Goal: Navigation & Orientation: Find specific page/section

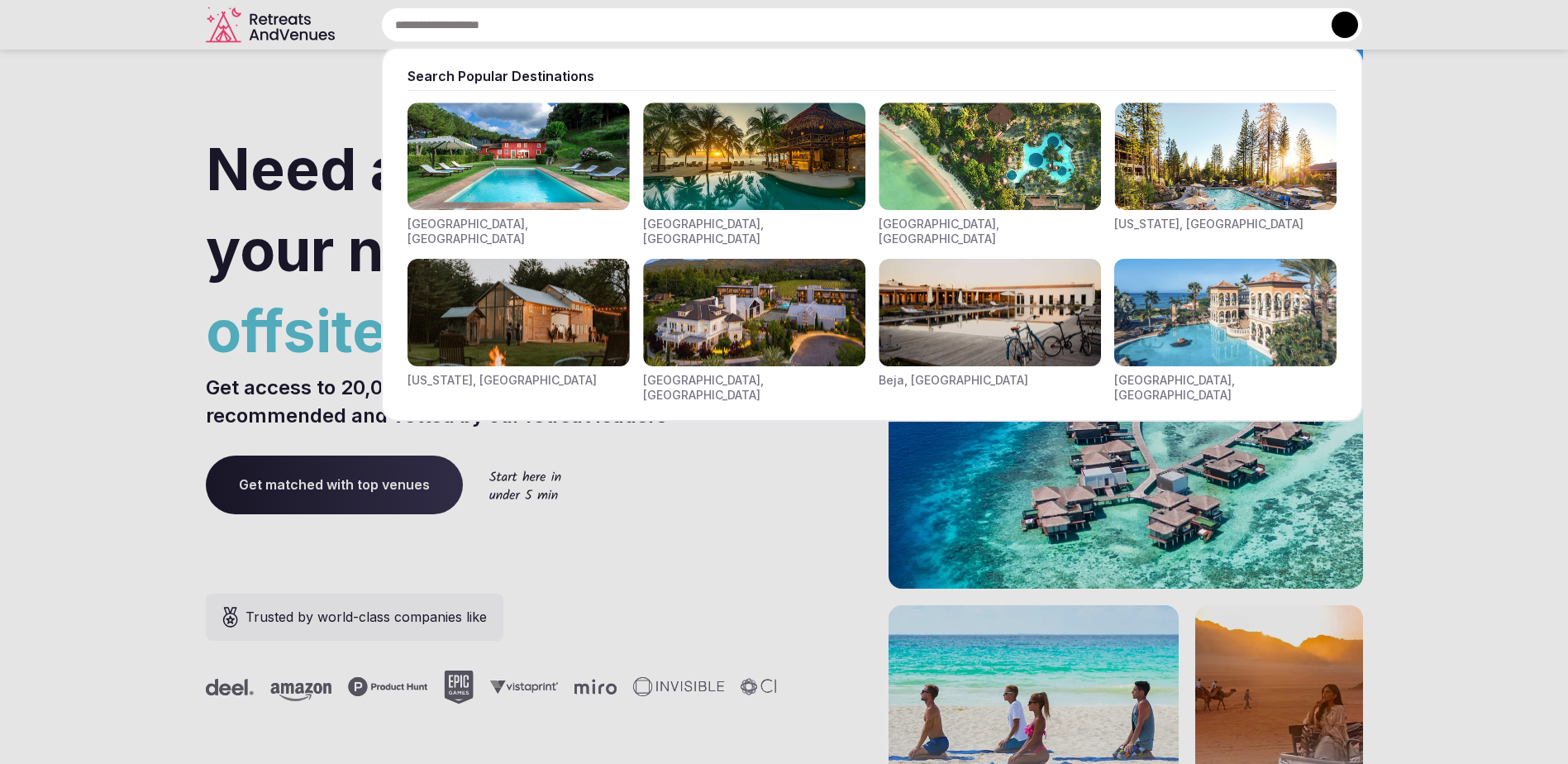
click at [489, 28] on input "text" at bounding box center [872, 25] width 982 height 35
click at [466, 161] on img "Visit venues for Toscana, Italy" at bounding box center [519, 157] width 223 height 108
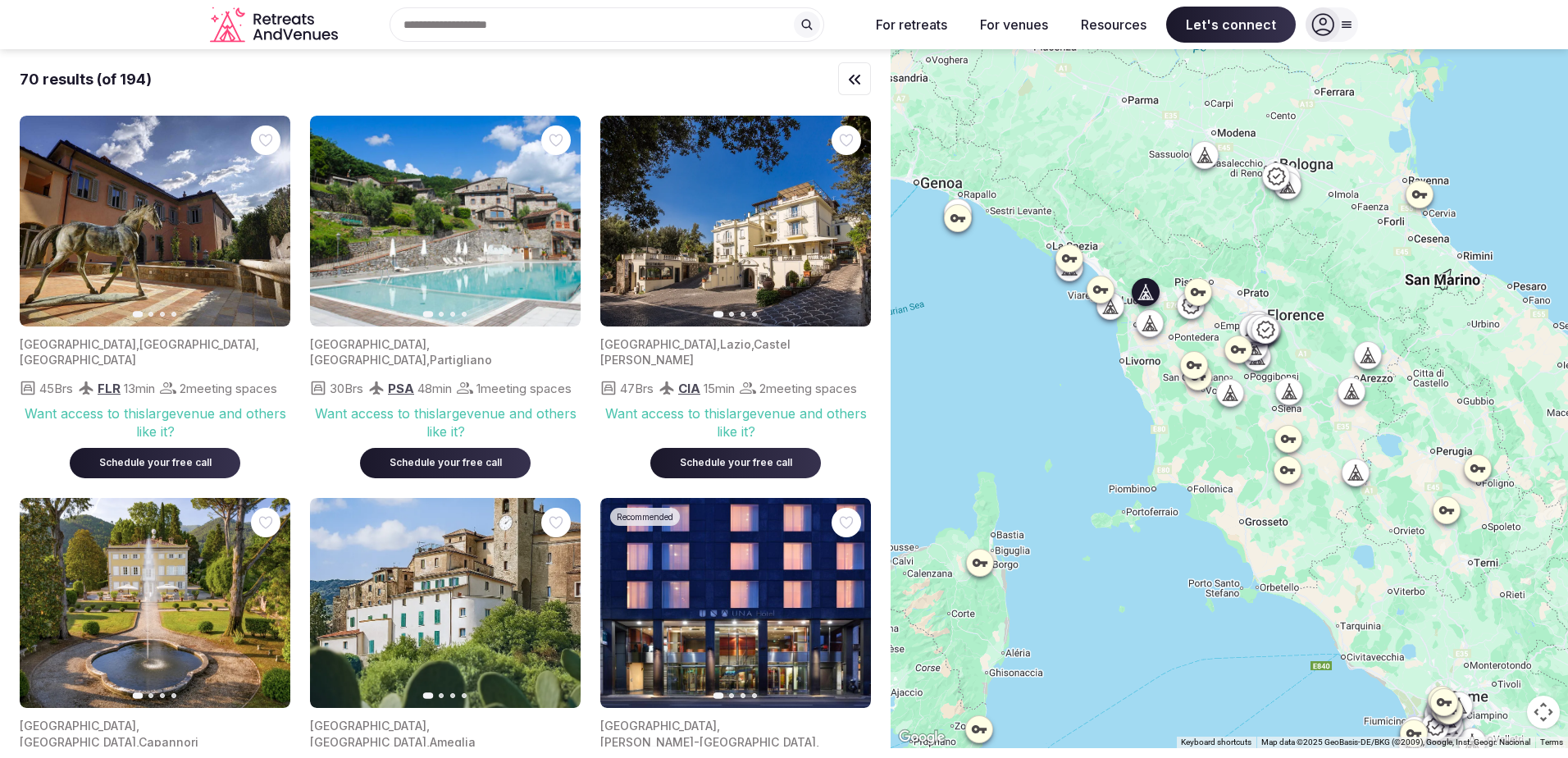
click at [405, 234] on img at bounding box center [445, 220] width 271 height 211
click at [555, 215] on icon "button" at bounding box center [557, 221] width 13 height 13
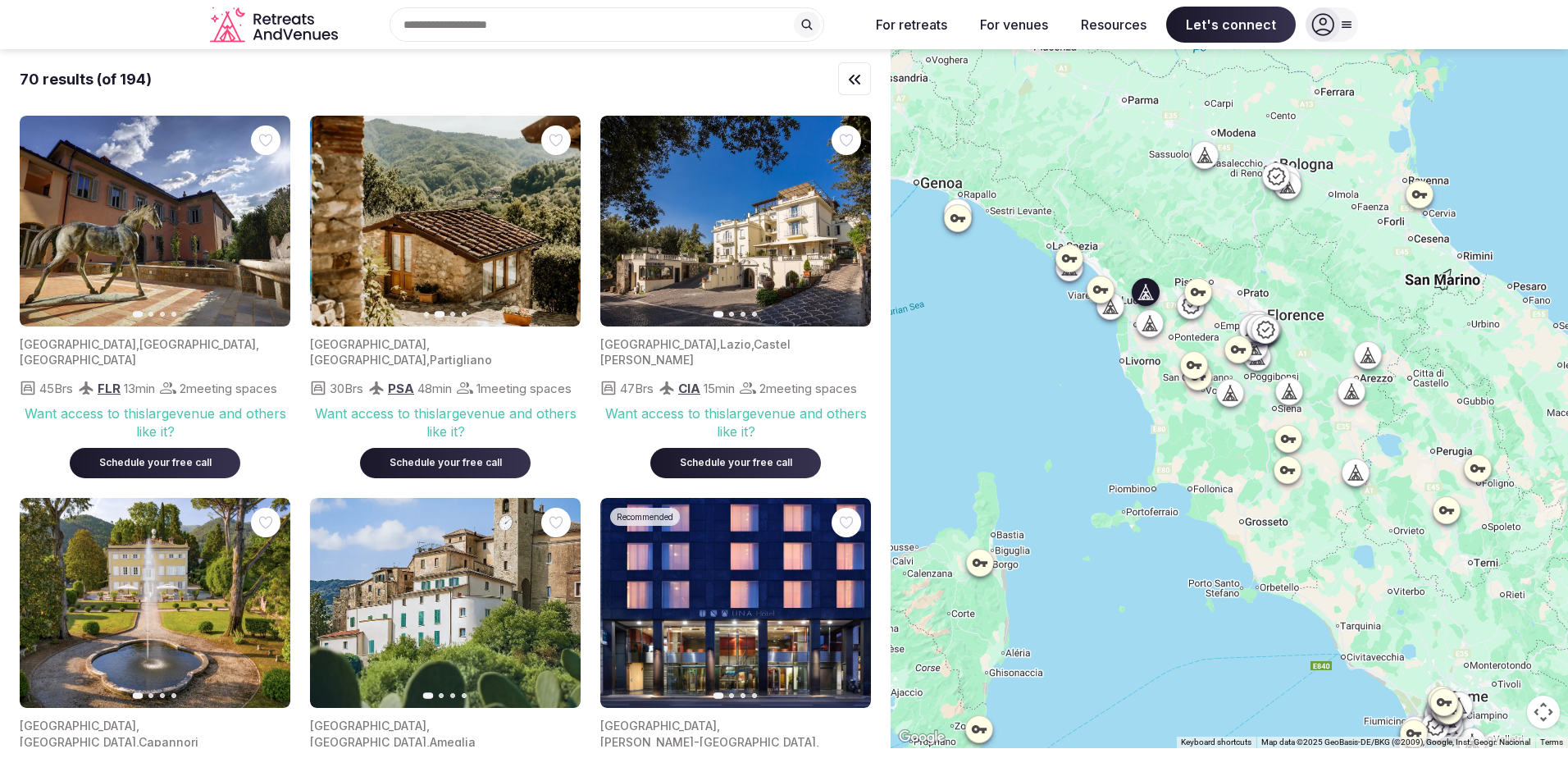
click at [555, 215] on icon "button" at bounding box center [557, 221] width 13 height 13
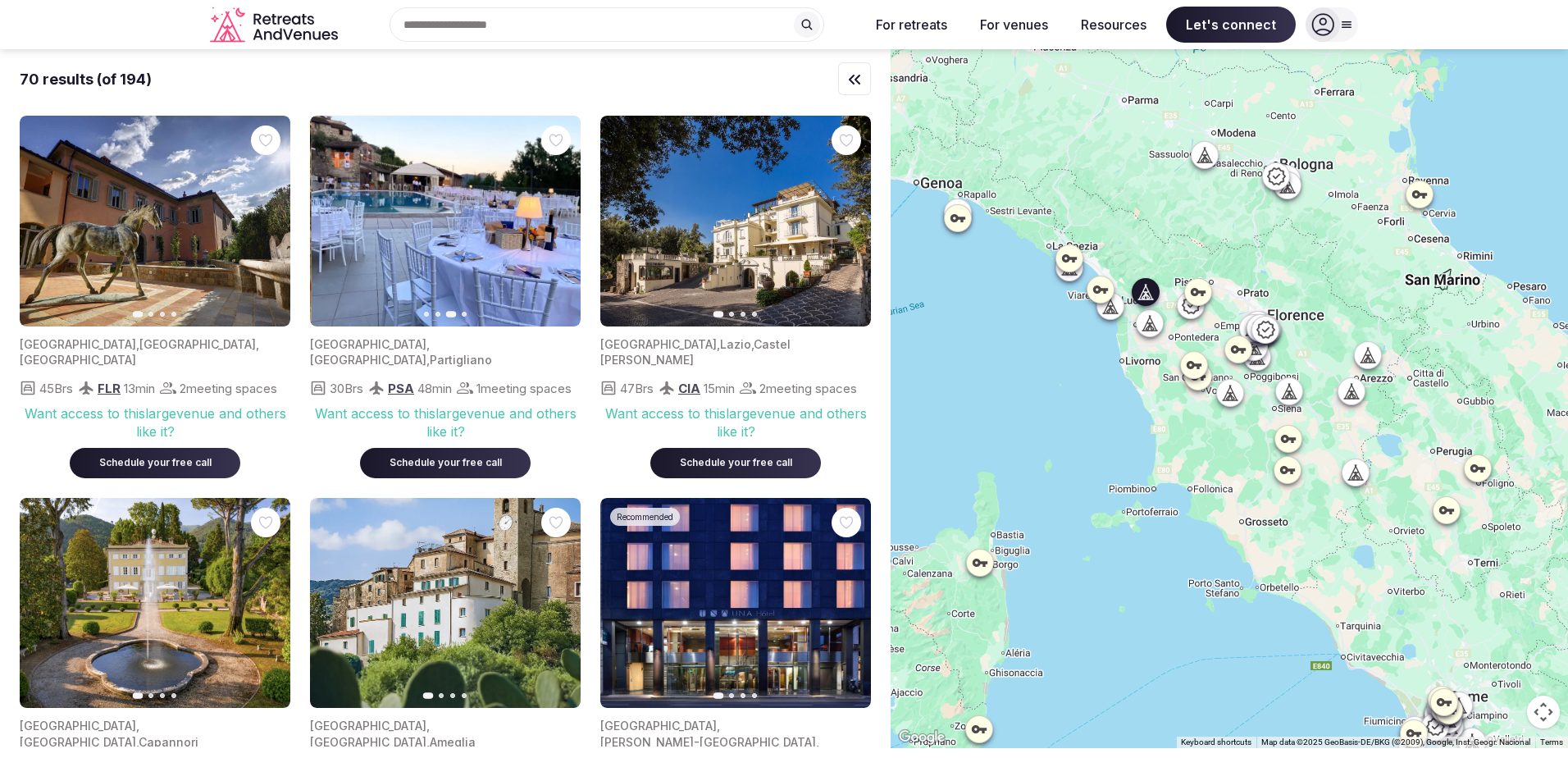
click at [555, 215] on icon "button" at bounding box center [557, 221] width 13 height 13
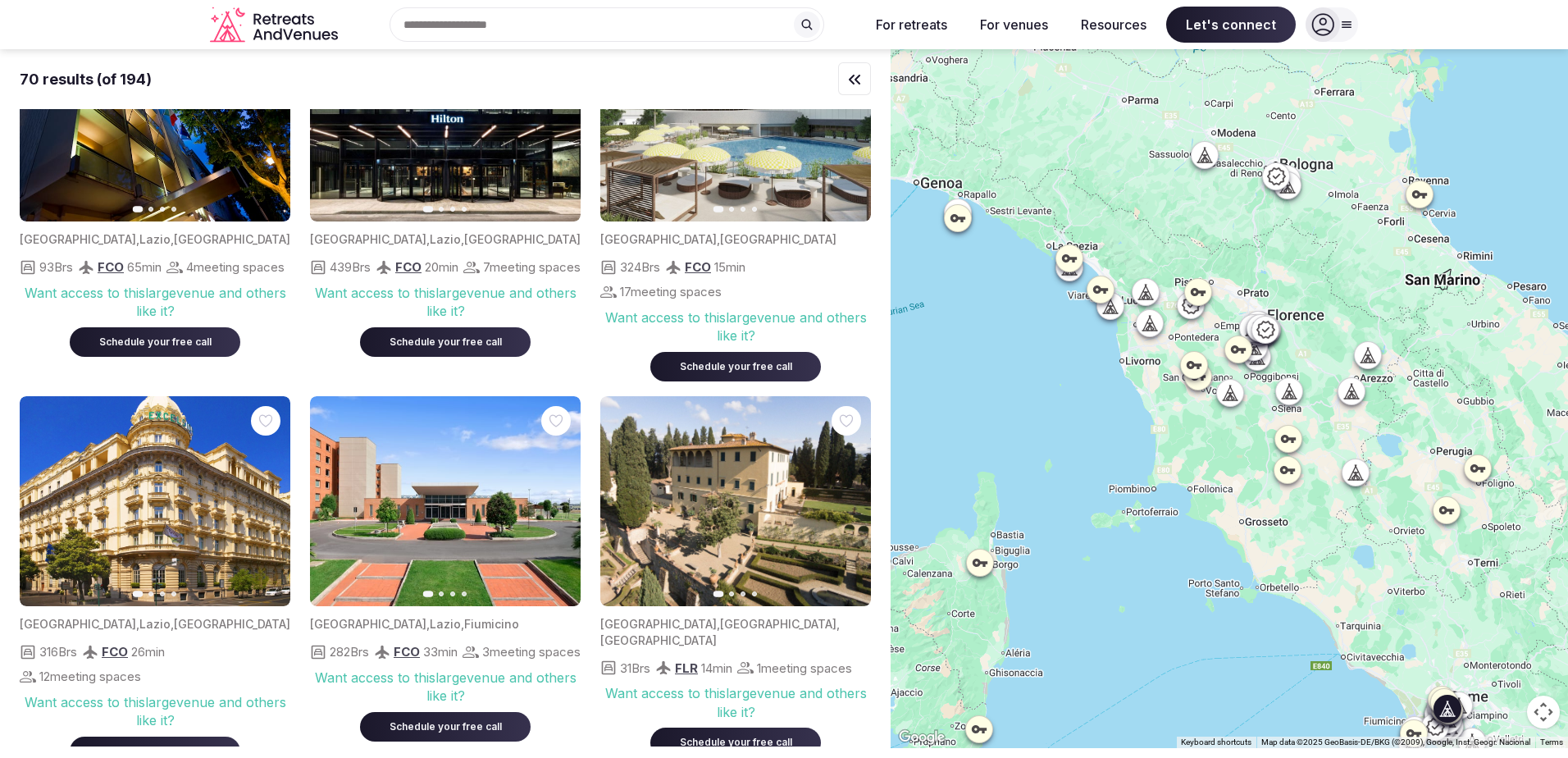
scroll to position [2133, 0]
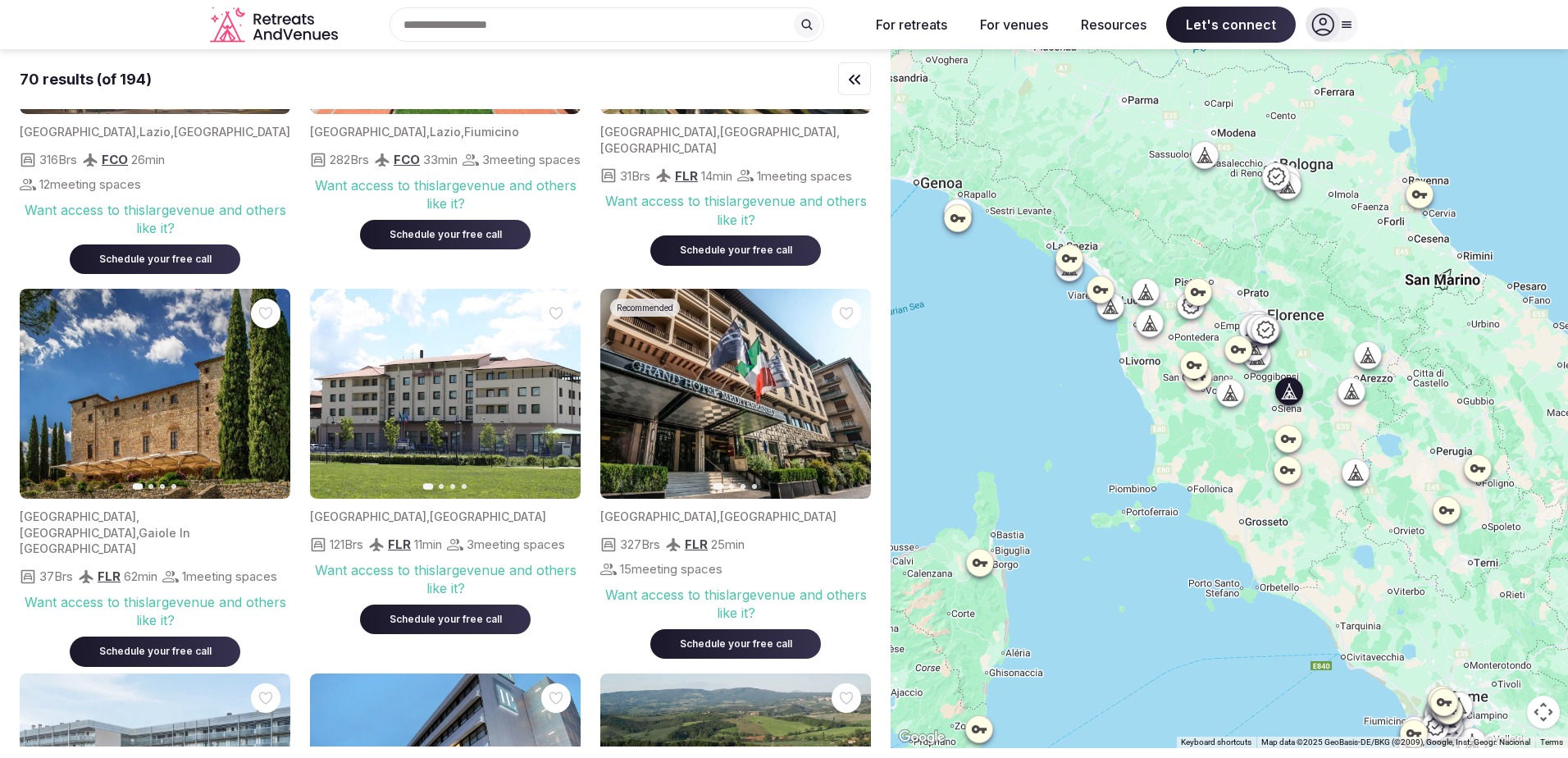
click at [274, 394] on icon "button" at bounding box center [267, 394] width 13 height 13
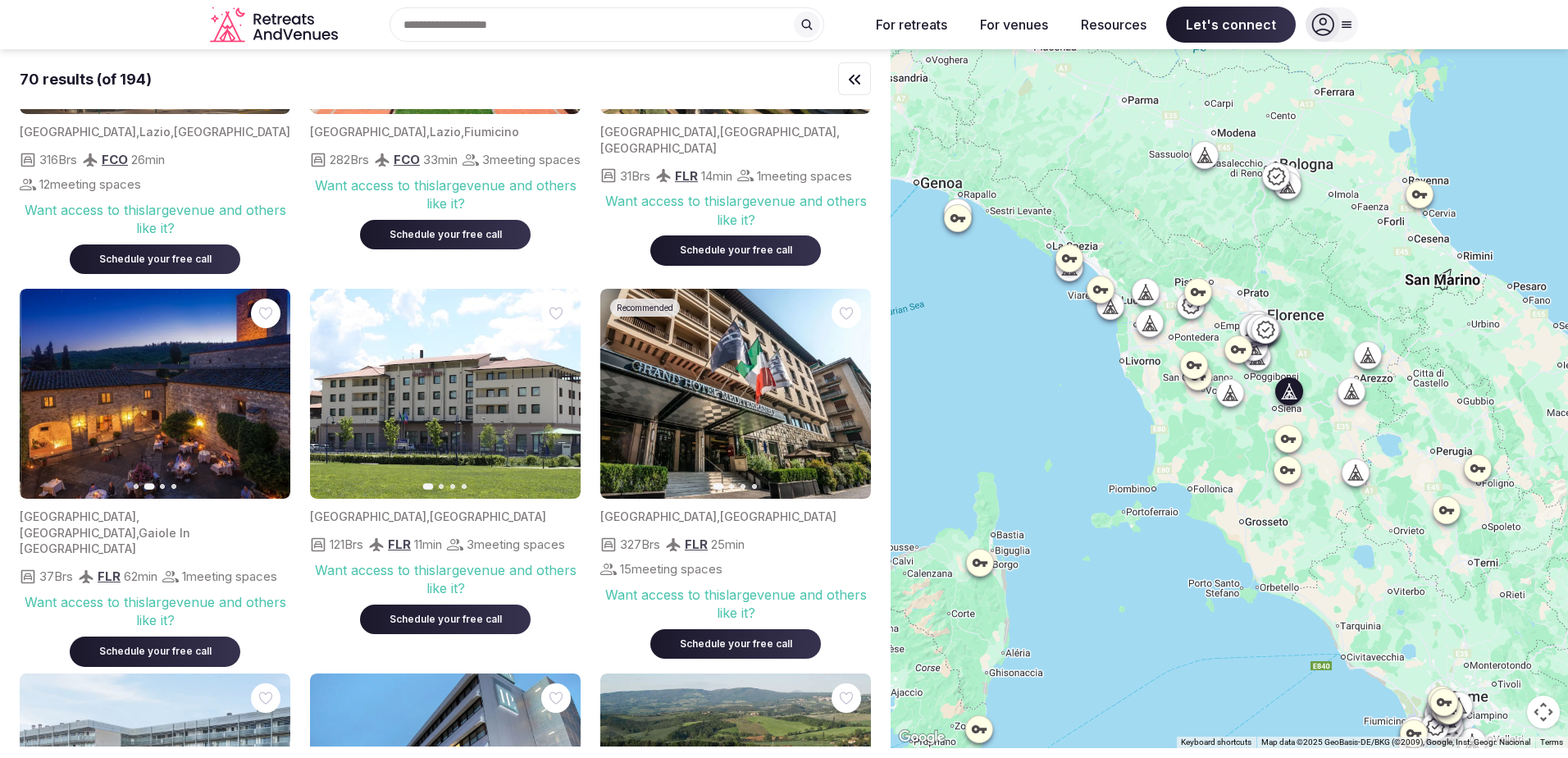
click at [274, 394] on icon "button" at bounding box center [267, 394] width 13 height 13
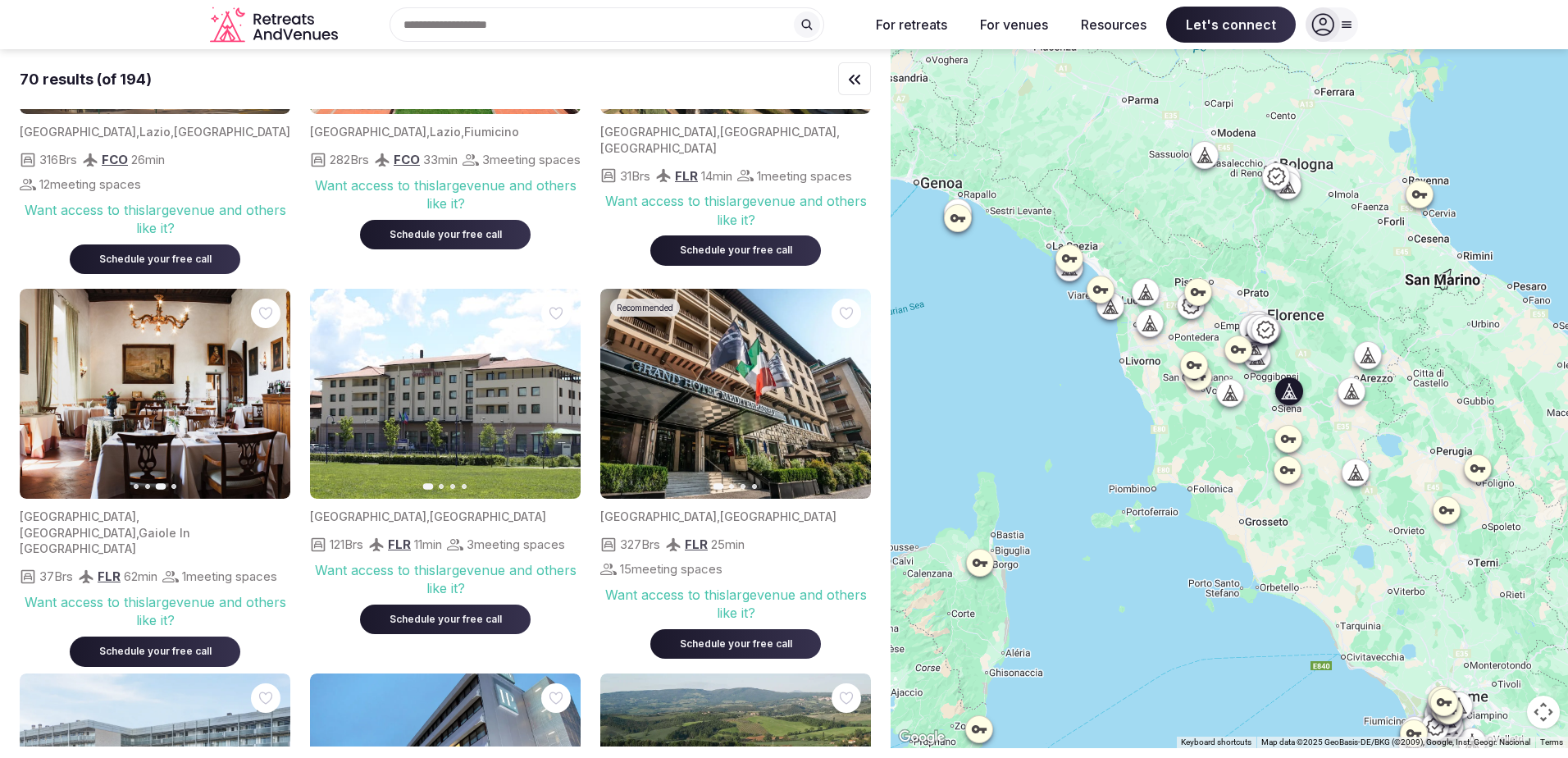
click at [166, 336] on img at bounding box center [155, 394] width 271 height 211
click at [265, 397] on icon "button" at bounding box center [267, 394] width 13 height 13
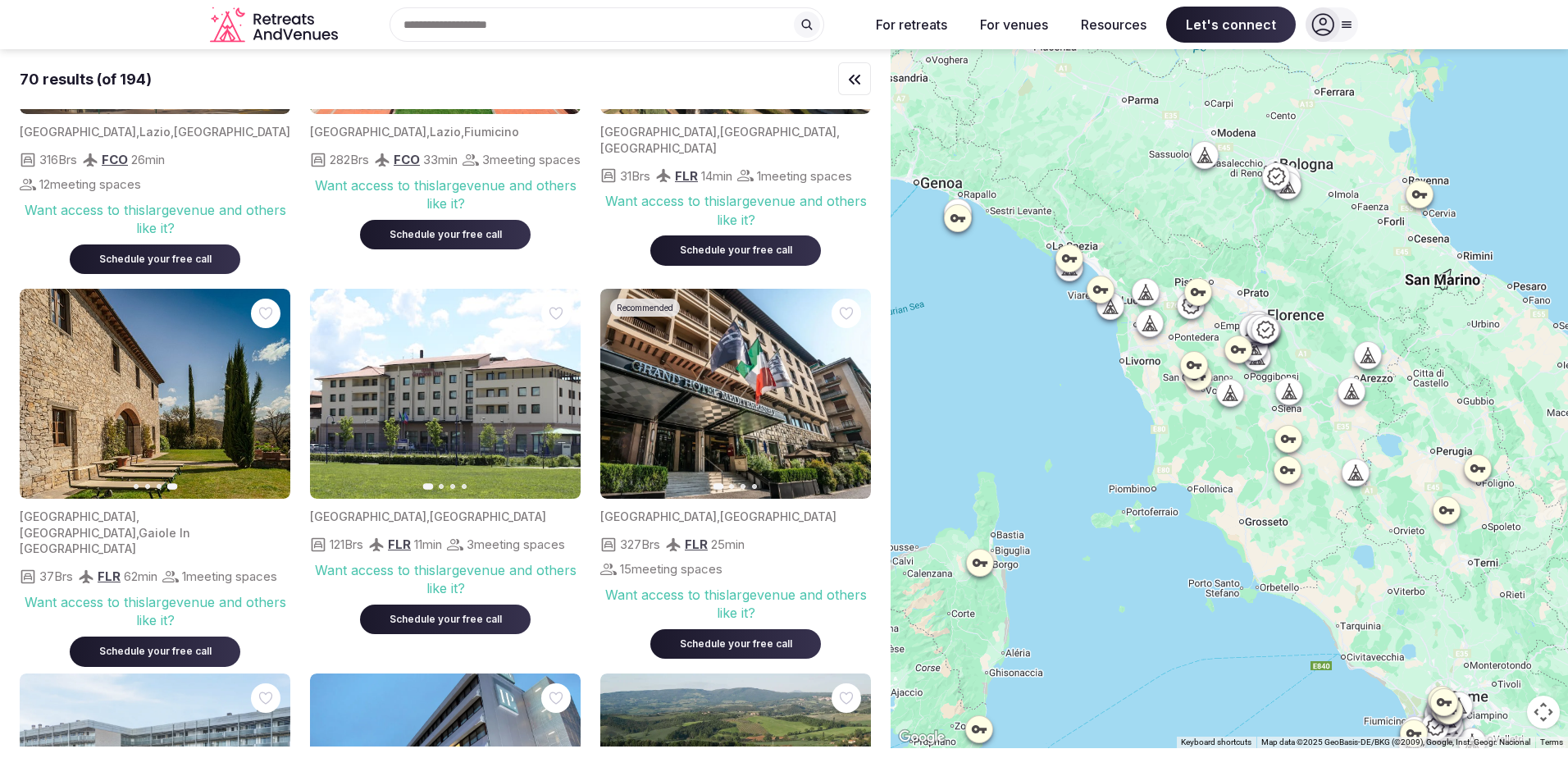
drag, startPoint x: 315, startPoint y: 0, endPoint x: 1048, endPoint y: 467, distance: 869.1
click at [1048, 467] on div at bounding box center [1229, 399] width 677 height 699
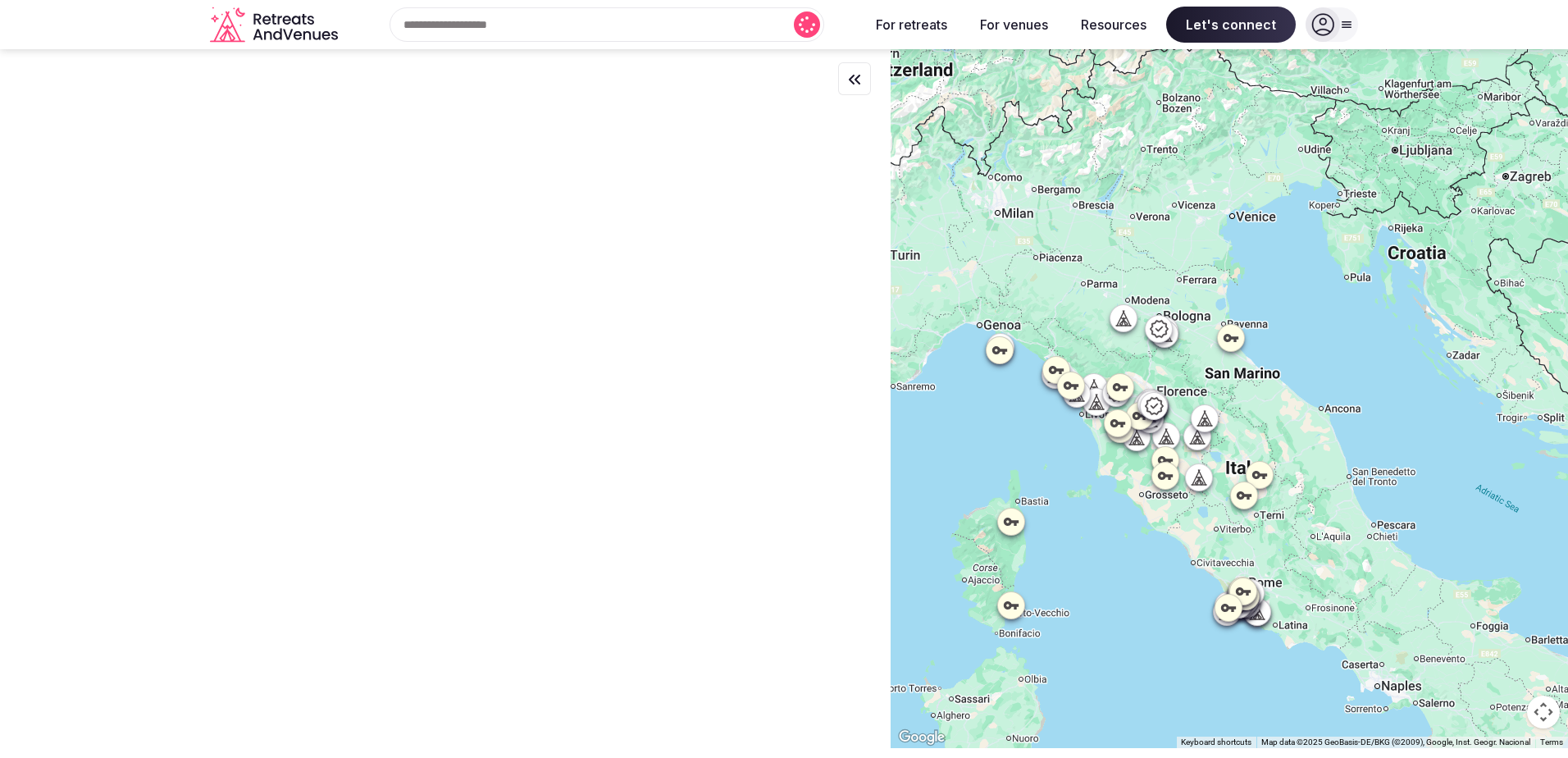
scroll to position [0, 0]
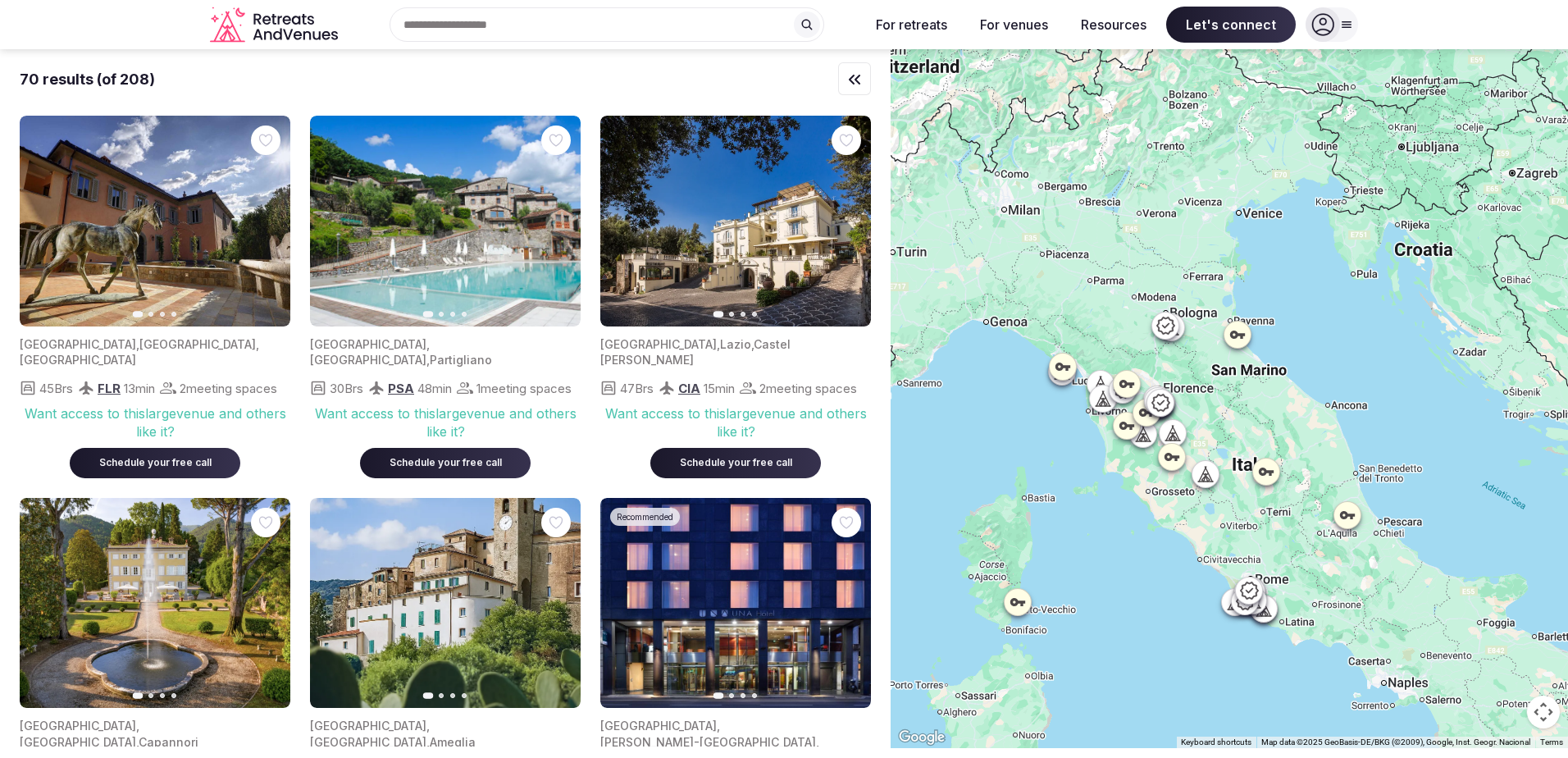
click at [797, 21] on button at bounding box center [807, 24] width 26 height 26
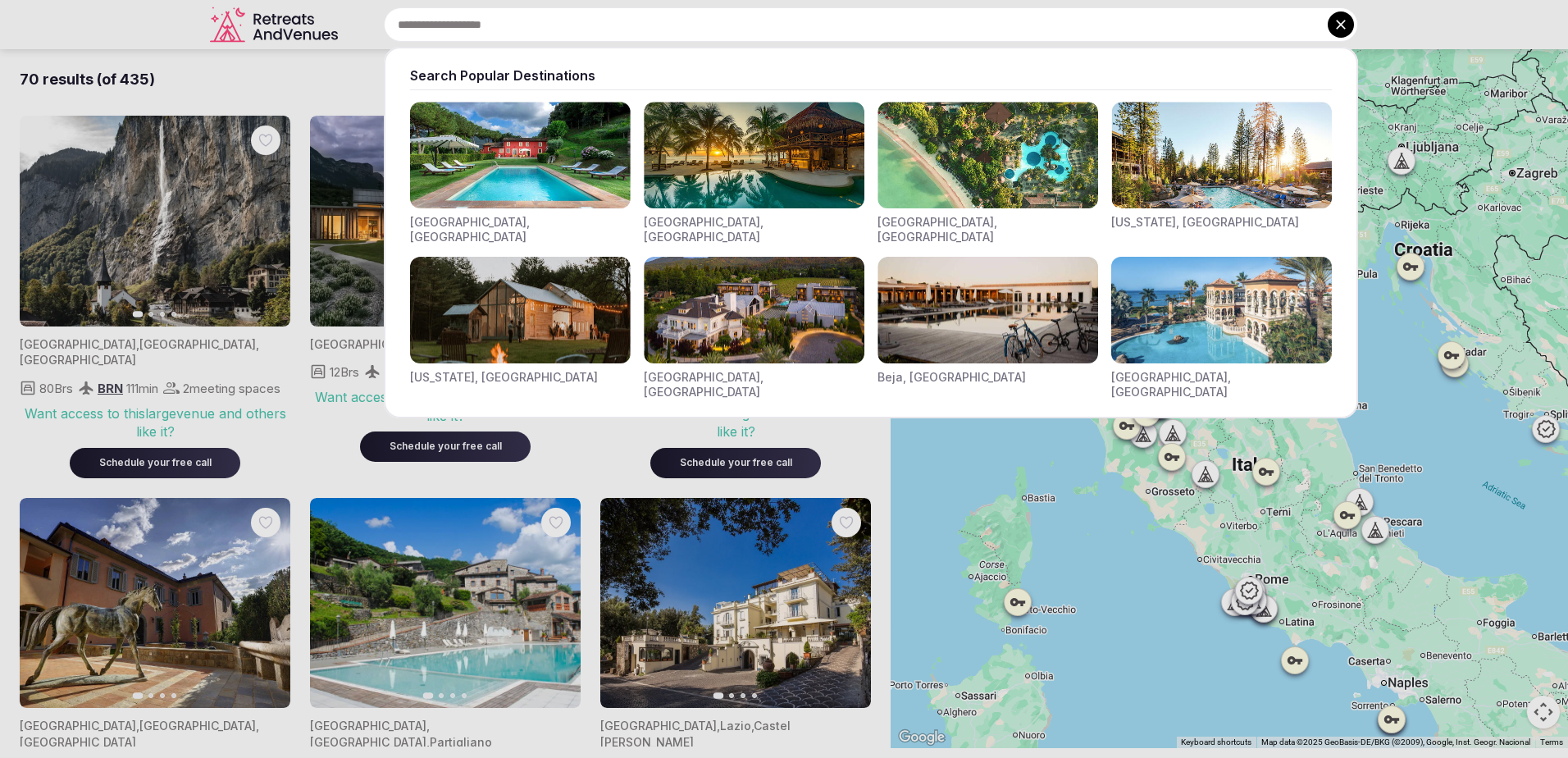
click at [804, 23] on input "text" at bounding box center [871, 24] width 974 height 35
click at [1257, 602] on div at bounding box center [784, 379] width 1568 height 758
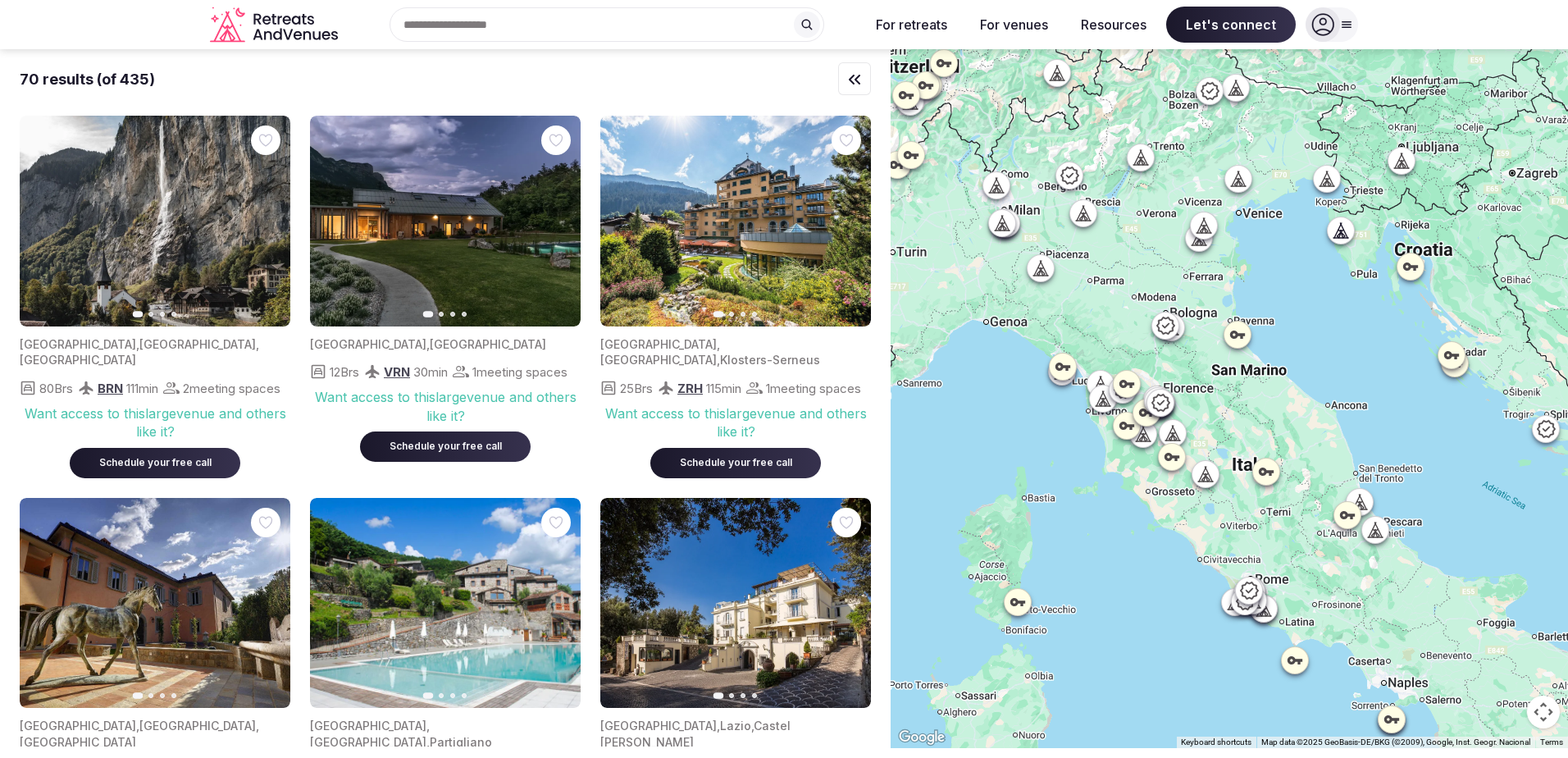
click at [1257, 590] on icon at bounding box center [1249, 590] width 18 height 17
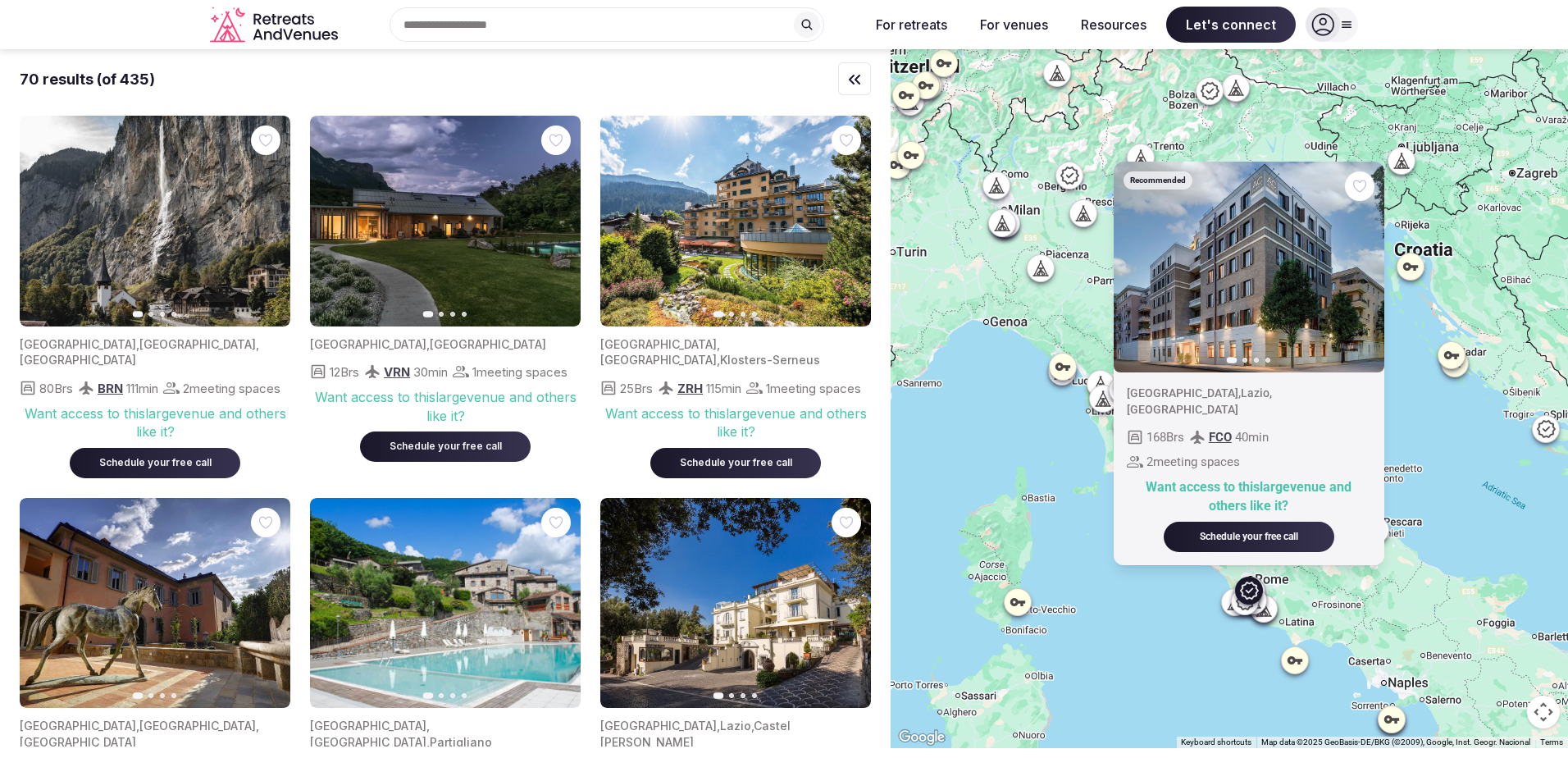
click at [1322, 594] on div "Recommended Previous slide Next slide Italy , Lazio , Roma 168 Brs FCO 40 min 2…" at bounding box center [1229, 399] width 677 height 699
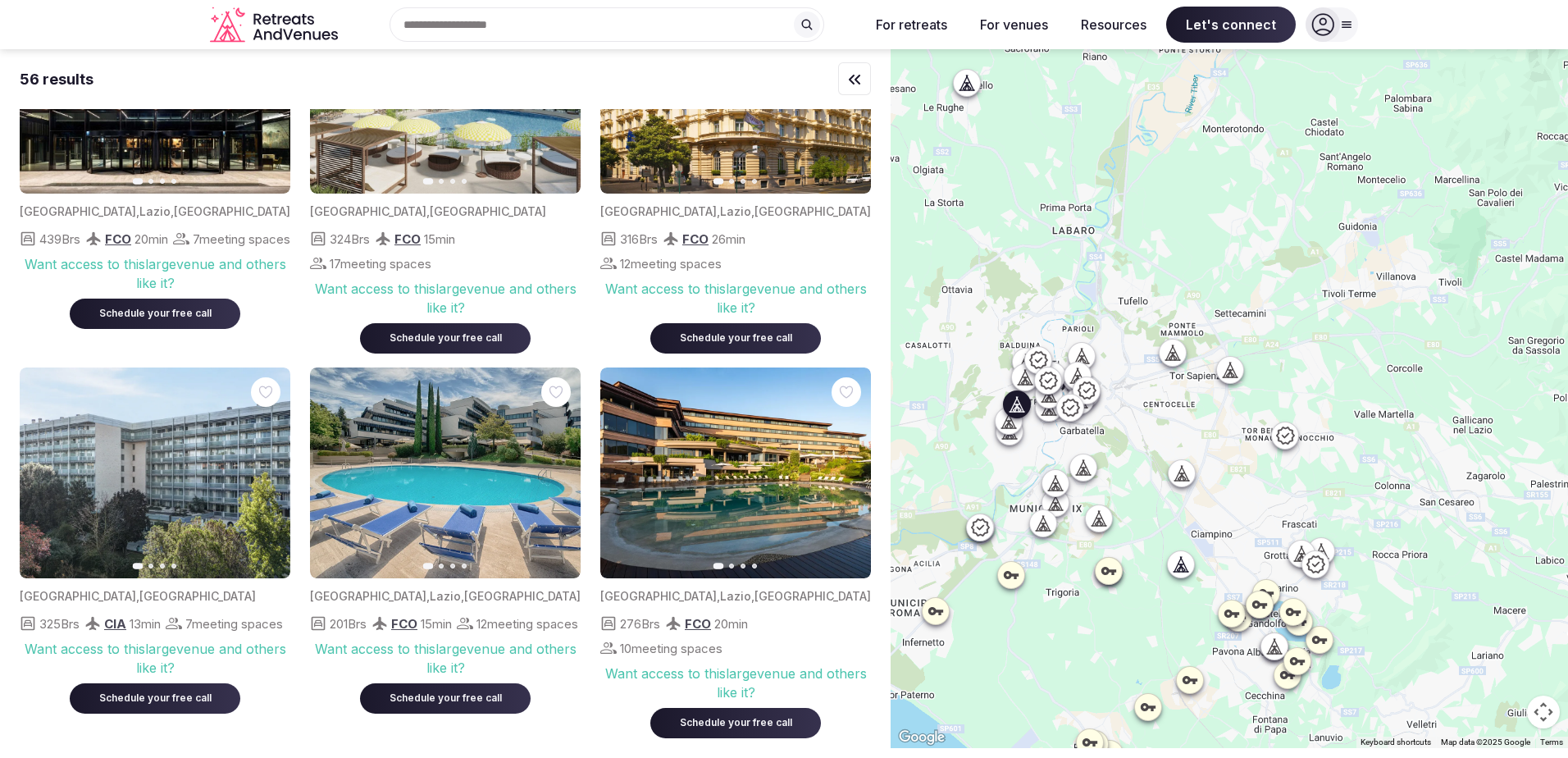
scroll to position [1149, 0]
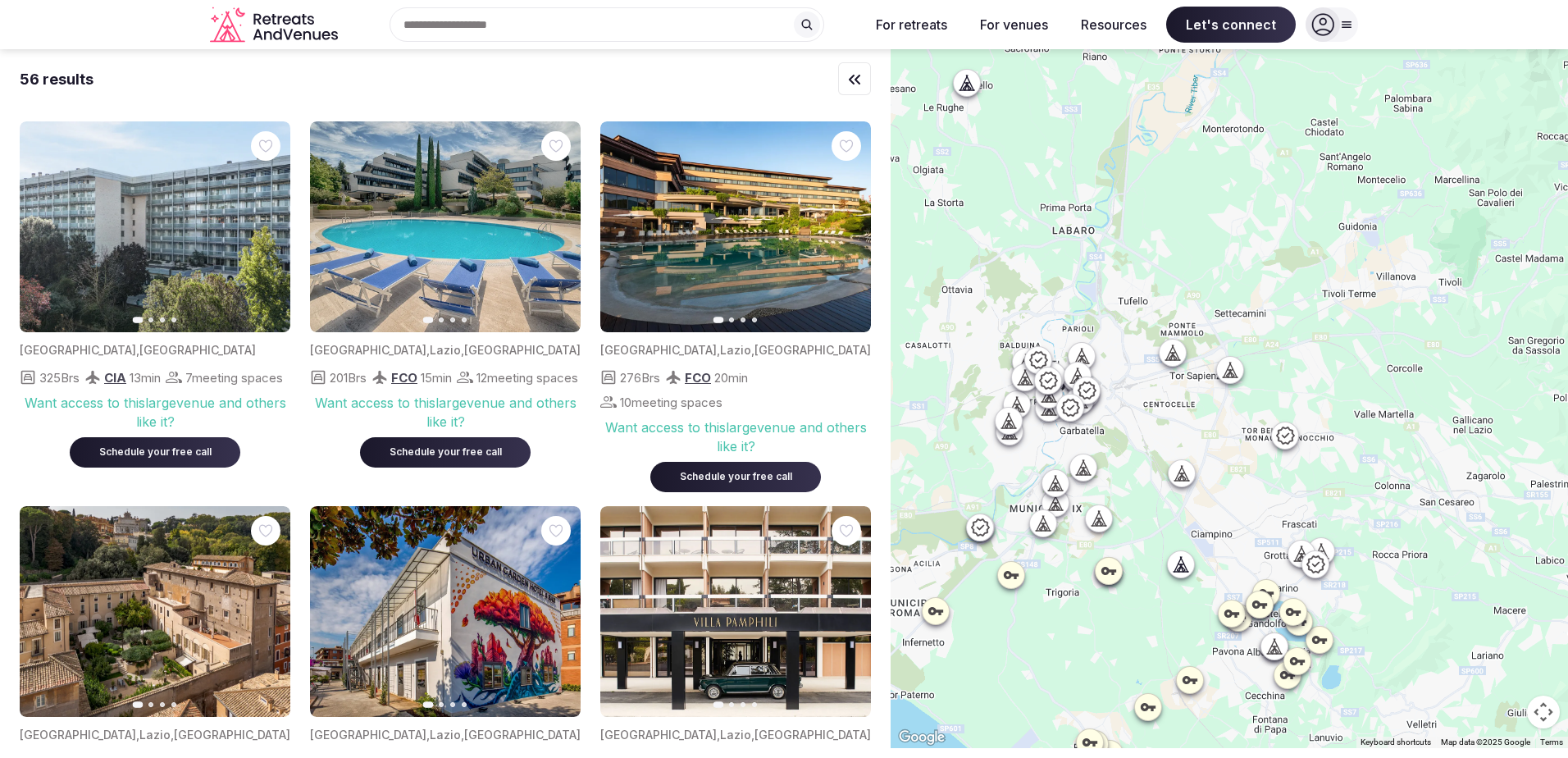
click at [1052, 525] on icon at bounding box center [1043, 524] width 17 height 17
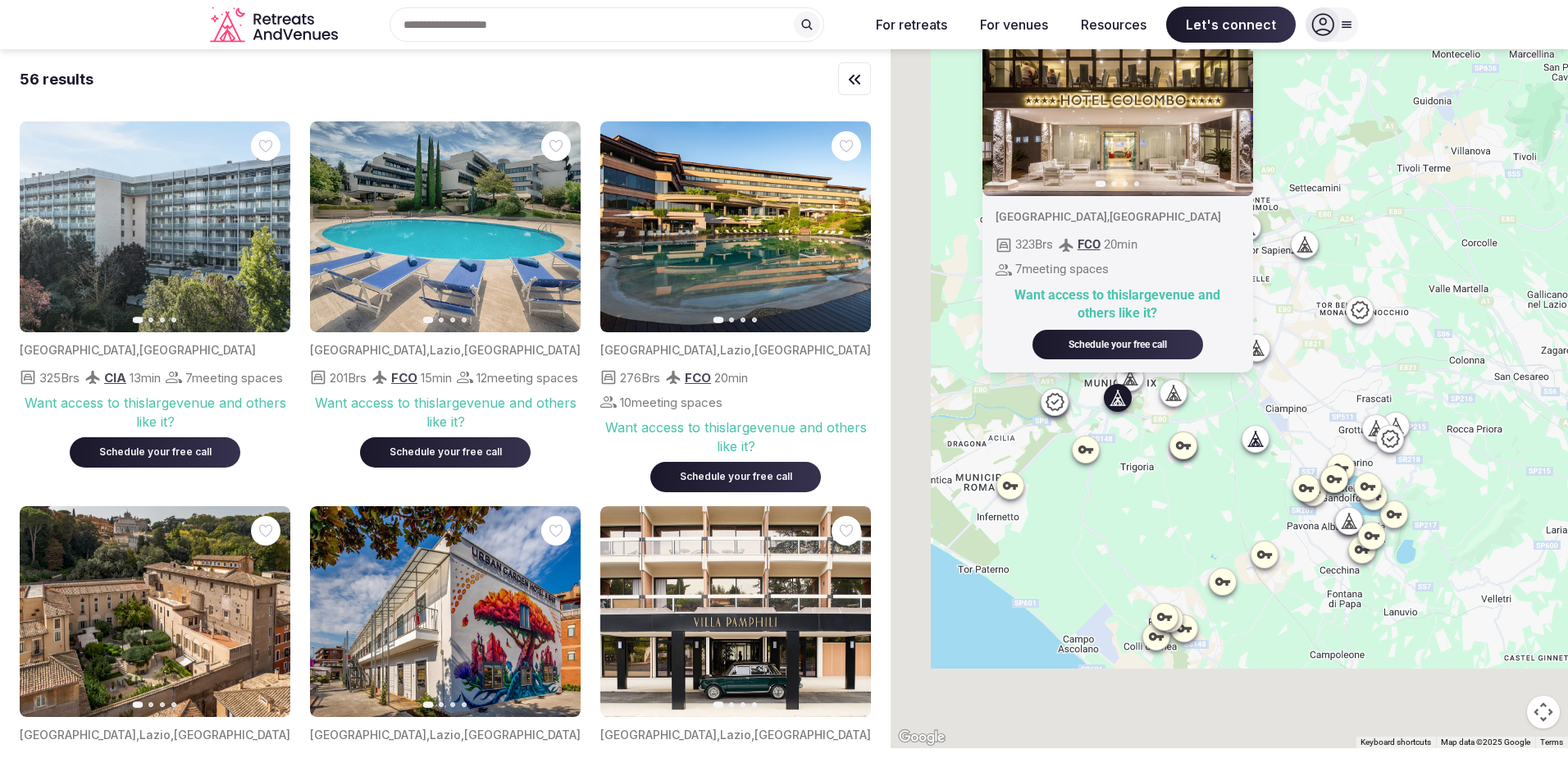
drag, startPoint x: 1028, startPoint y: 631, endPoint x: 1139, endPoint y: 419, distance: 239.3
click at [1139, 419] on div "Previous slide Next slide Italy , Rome 323 Brs FCO 20 min 7 meeting spaces Want…" at bounding box center [1229, 399] width 677 height 699
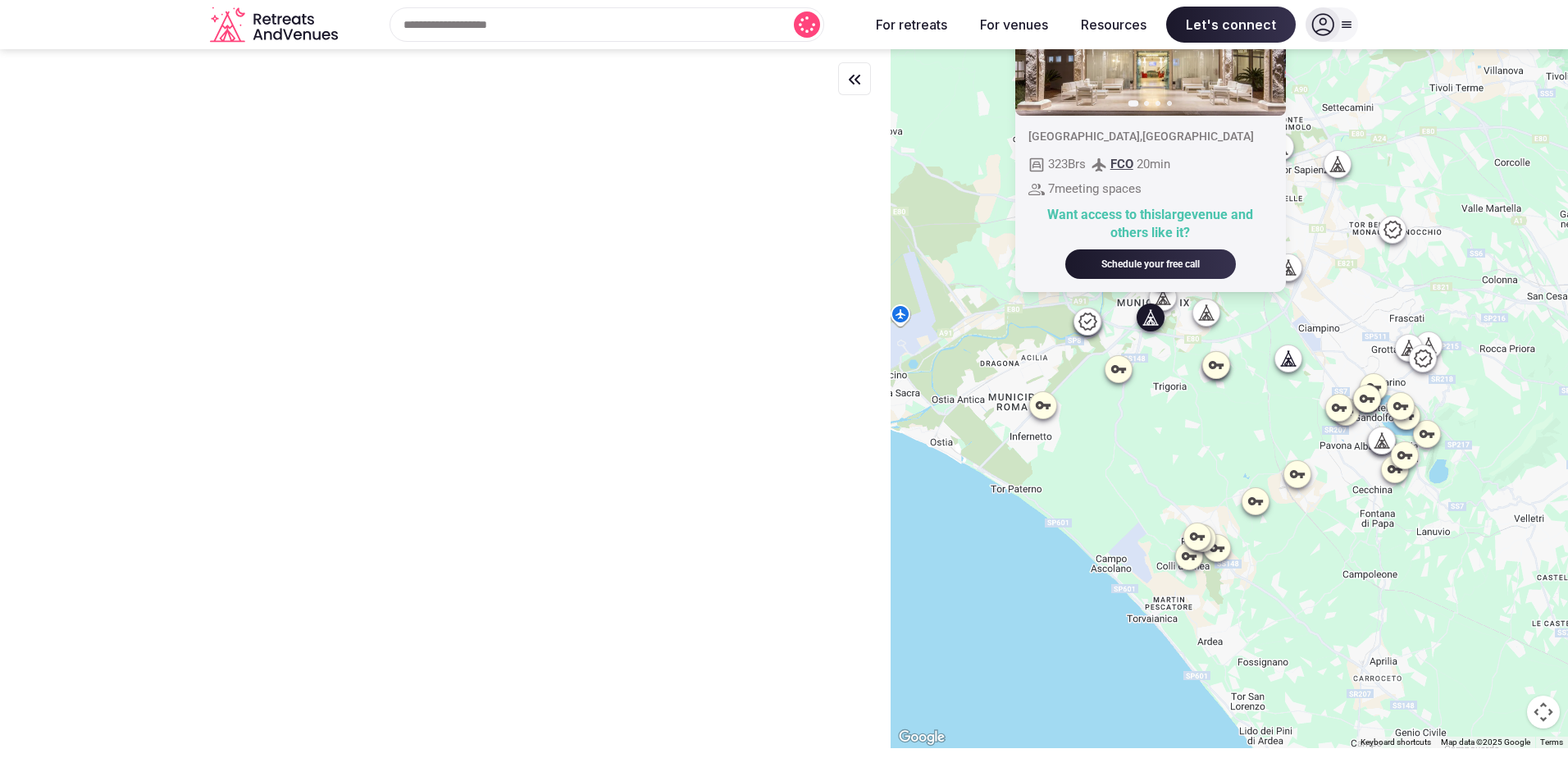
scroll to position [0, 0]
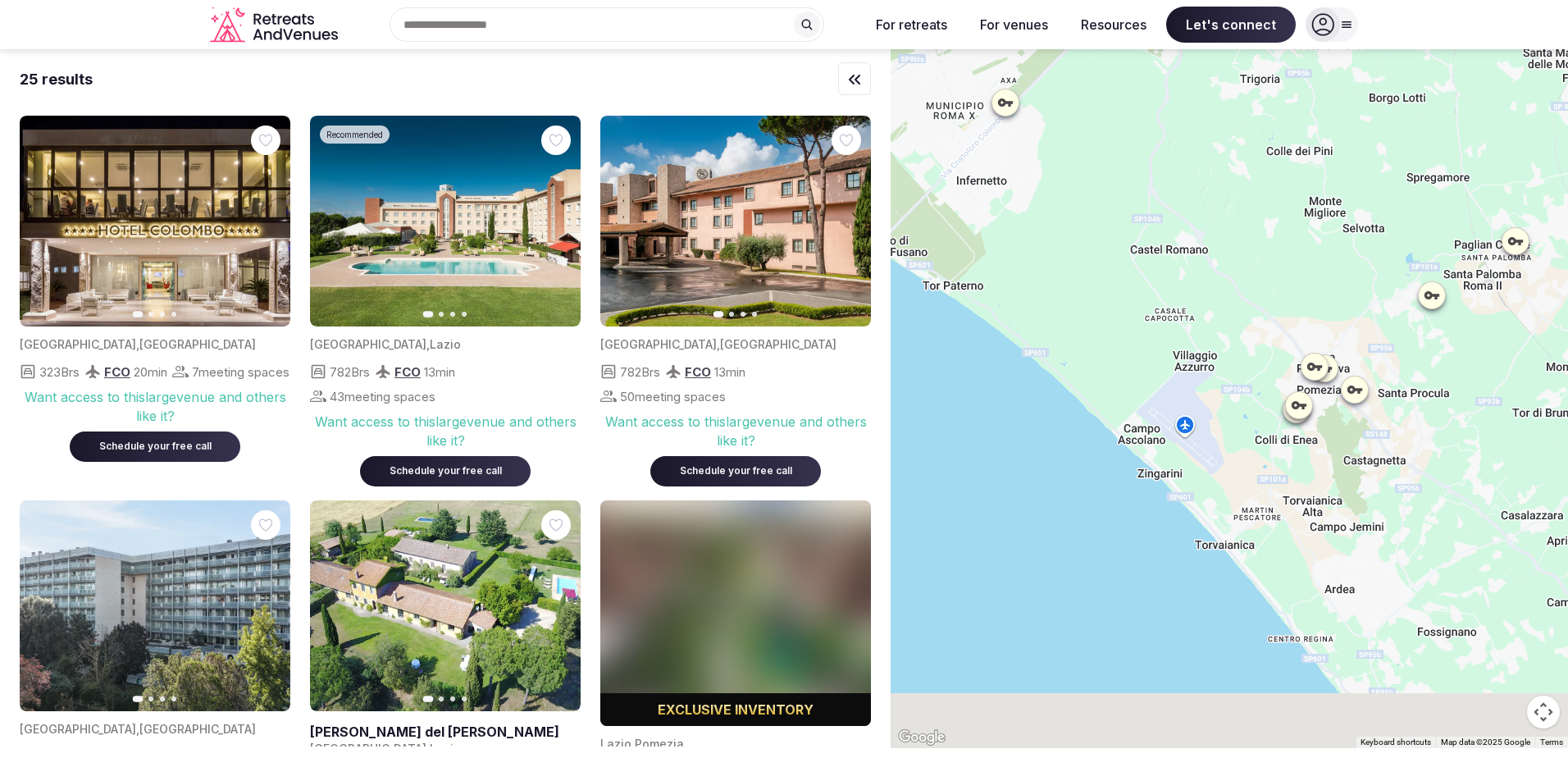
drag, startPoint x: 1052, startPoint y: 472, endPoint x: 1164, endPoint y: 296, distance: 208.6
click at [1163, 296] on div "Previous slide Next slide Italy , Rome 323 Brs FCO 20 min 7 meeting spaces Want…" at bounding box center [1229, 399] width 677 height 699
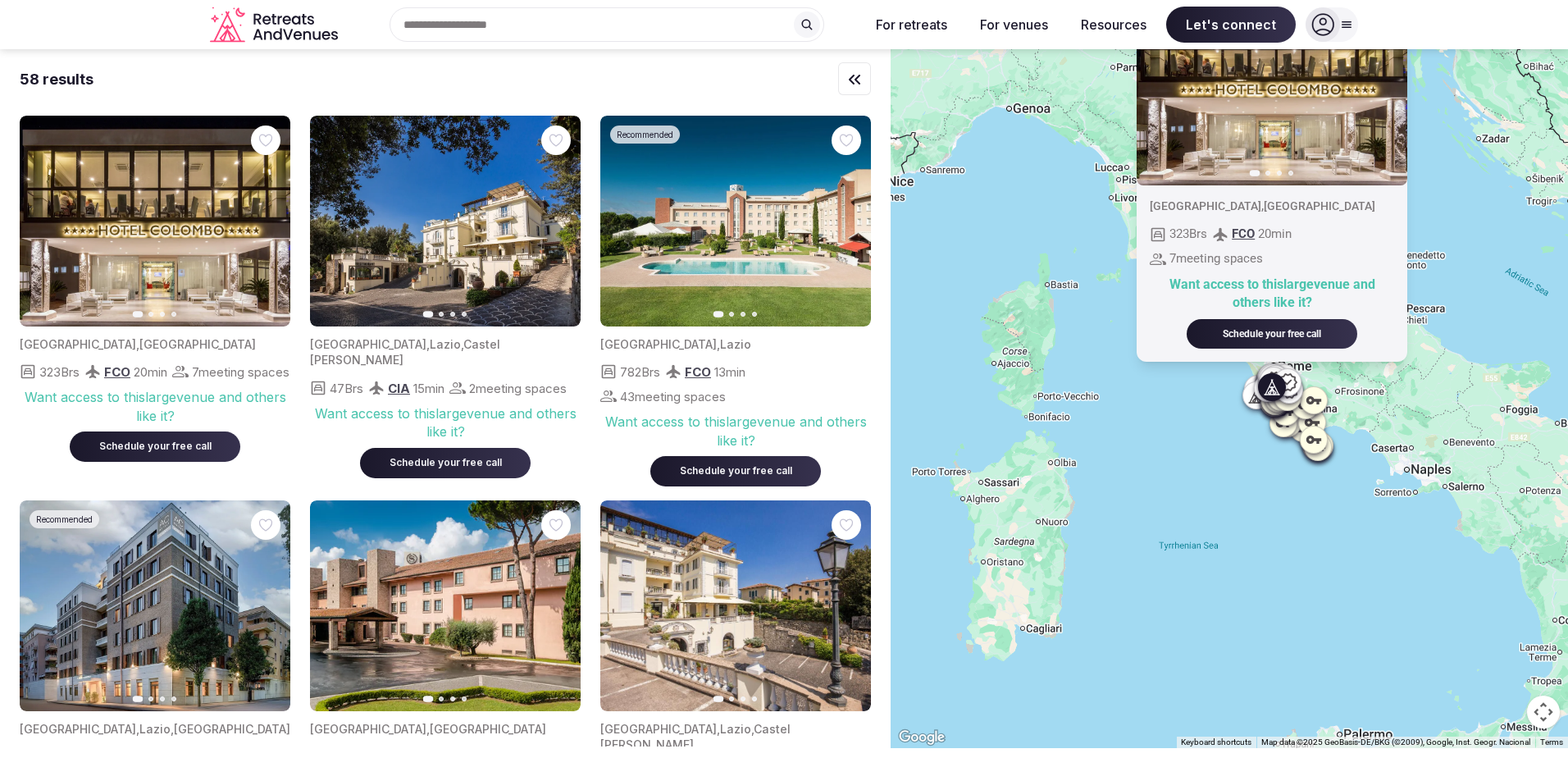
click at [1413, 473] on div "Previous slide Next slide Italy , Rome 323 Brs FCO 20 min 7 meeting spaces Want…" at bounding box center [1229, 399] width 677 height 699
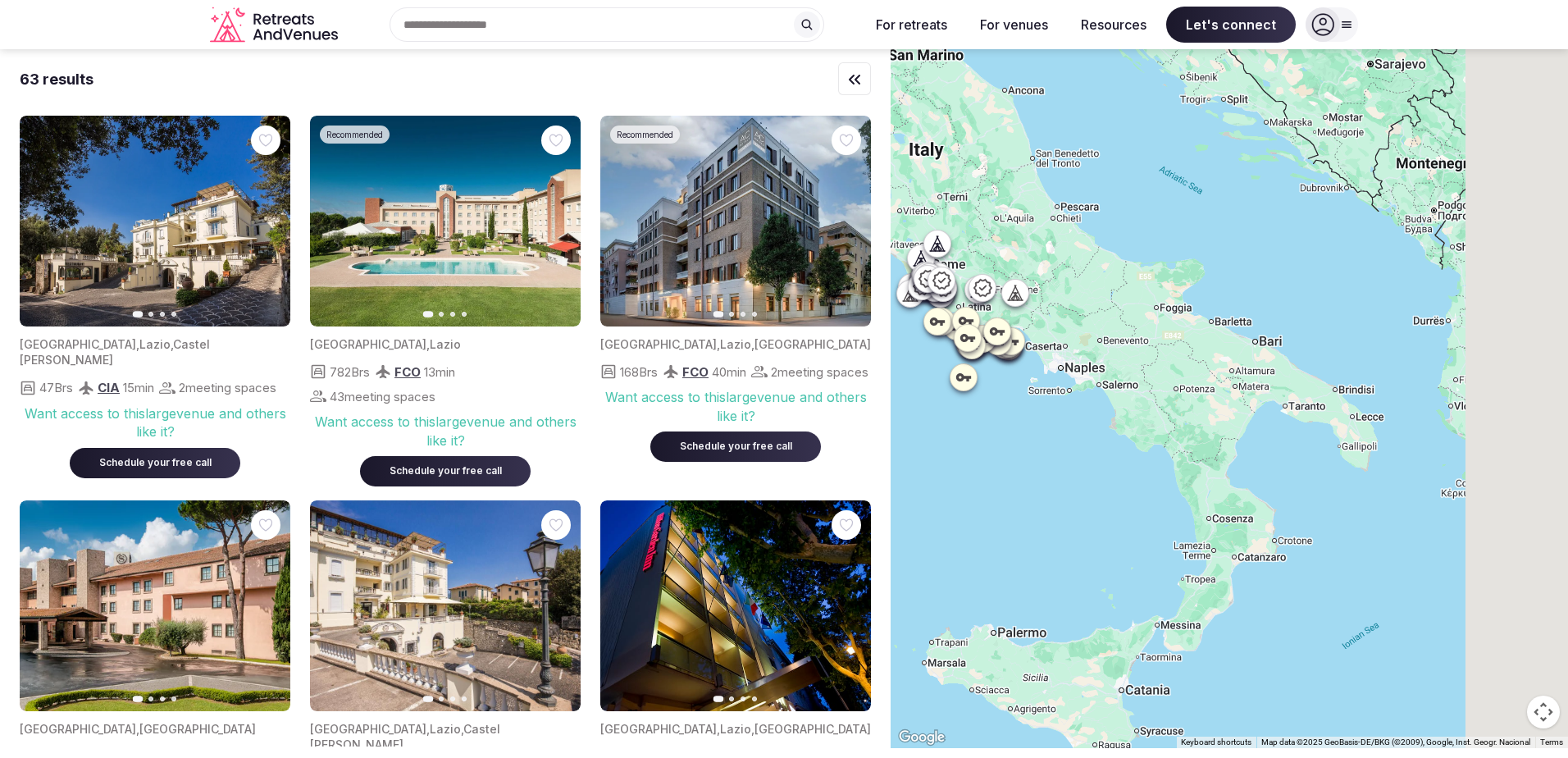
drag, startPoint x: 1392, startPoint y: 574, endPoint x: 923, endPoint y: 438, distance: 488.3
click at [923, 438] on div at bounding box center [1229, 399] width 677 height 699
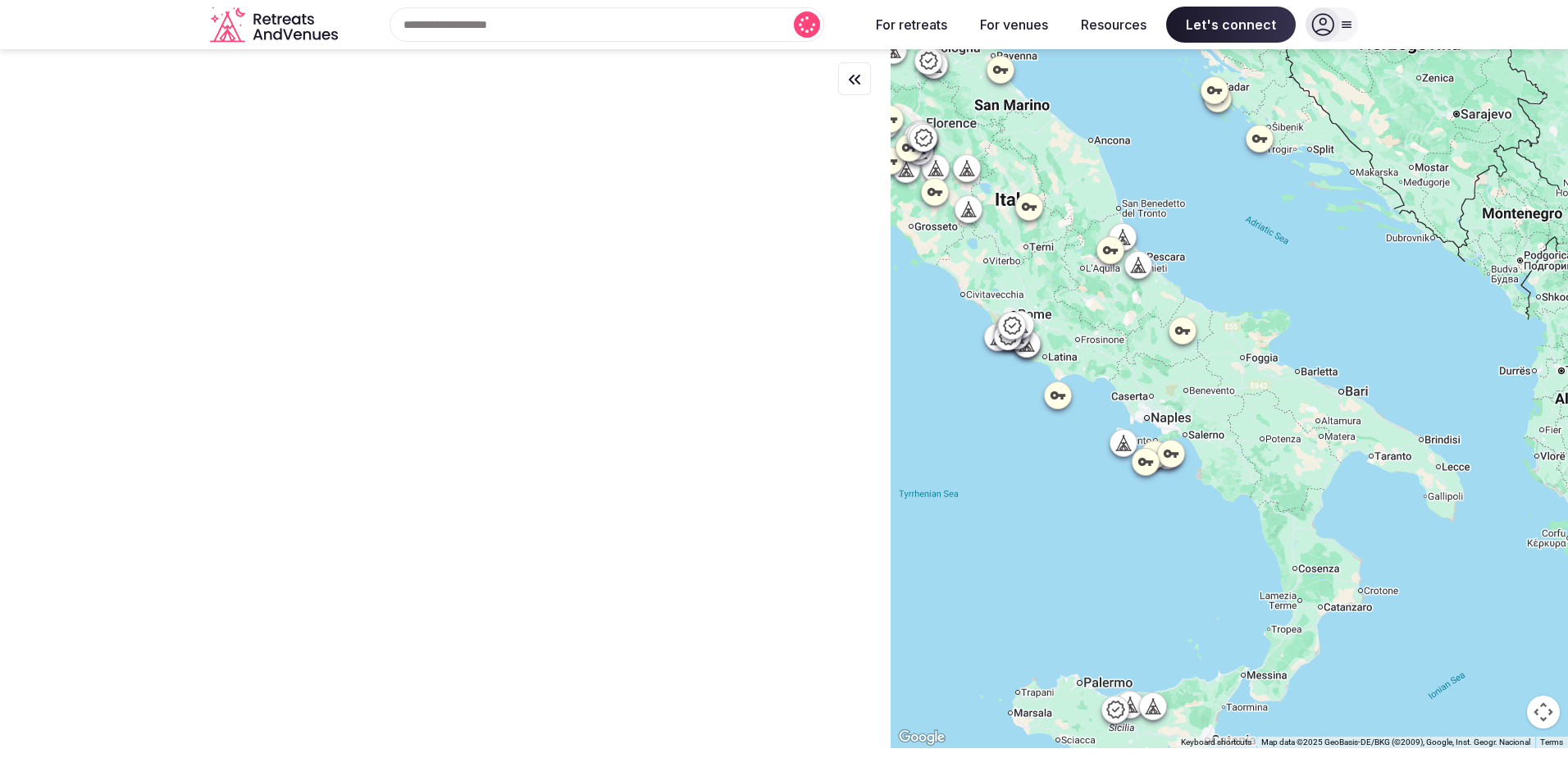
drag, startPoint x: 1082, startPoint y: 391, endPoint x: 1273, endPoint y: 468, distance: 205.9
click at [1273, 468] on div at bounding box center [1229, 399] width 677 height 699
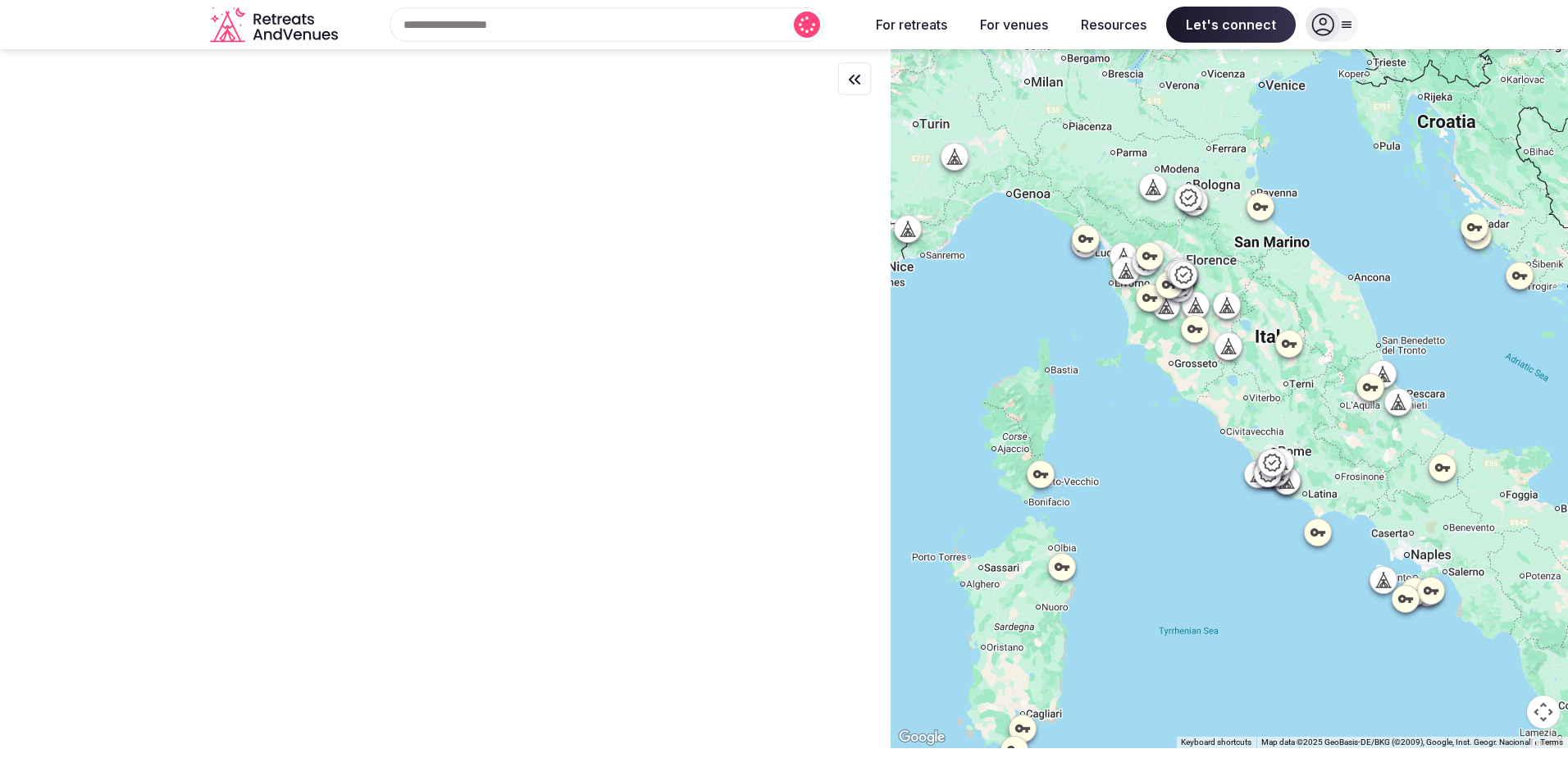
drag, startPoint x: 1086, startPoint y: 258, endPoint x: 1351, endPoint y: 397, distance: 299.2
click at [1351, 397] on div at bounding box center [1229, 399] width 677 height 699
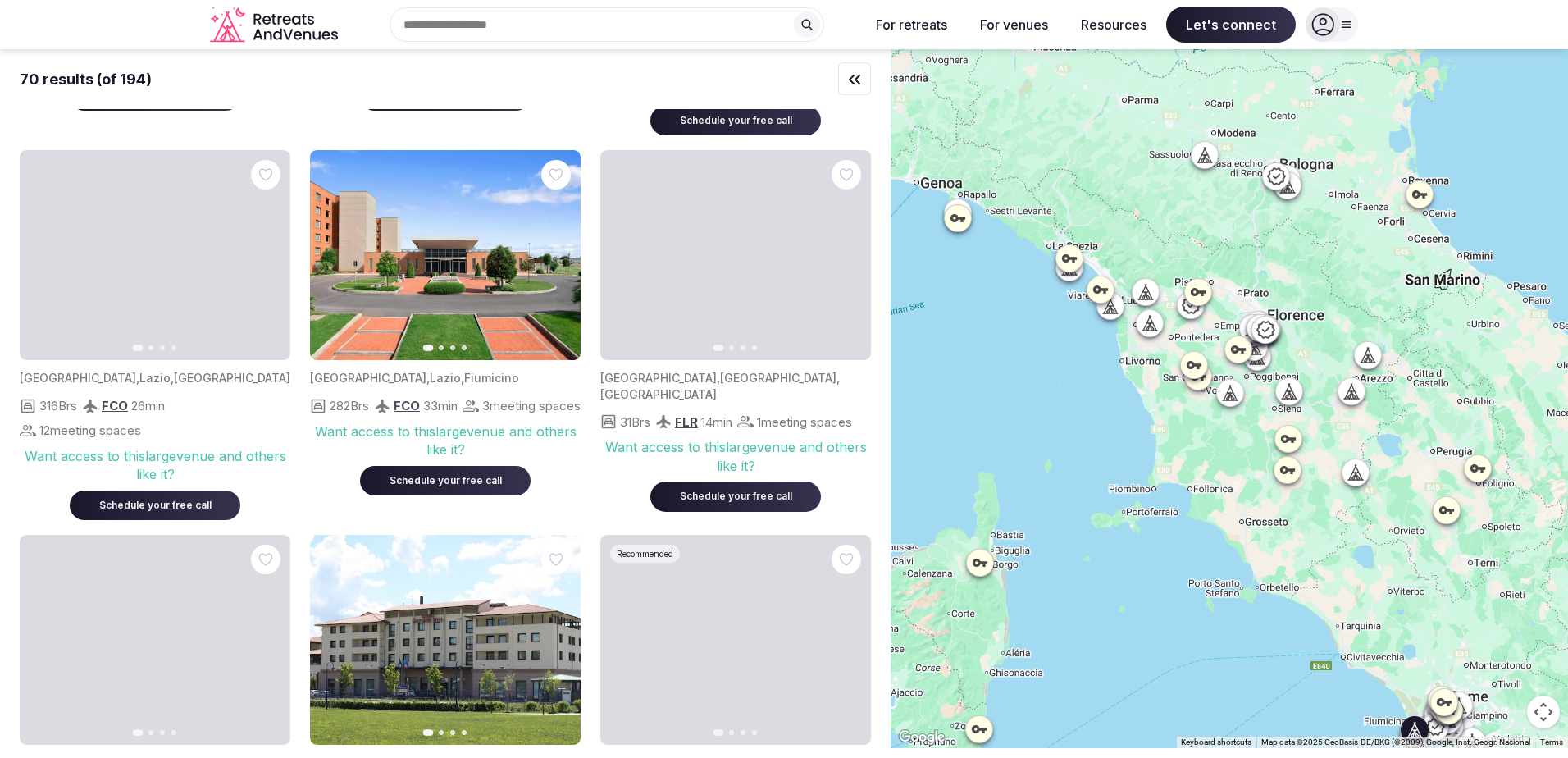
scroll to position [2379, 0]
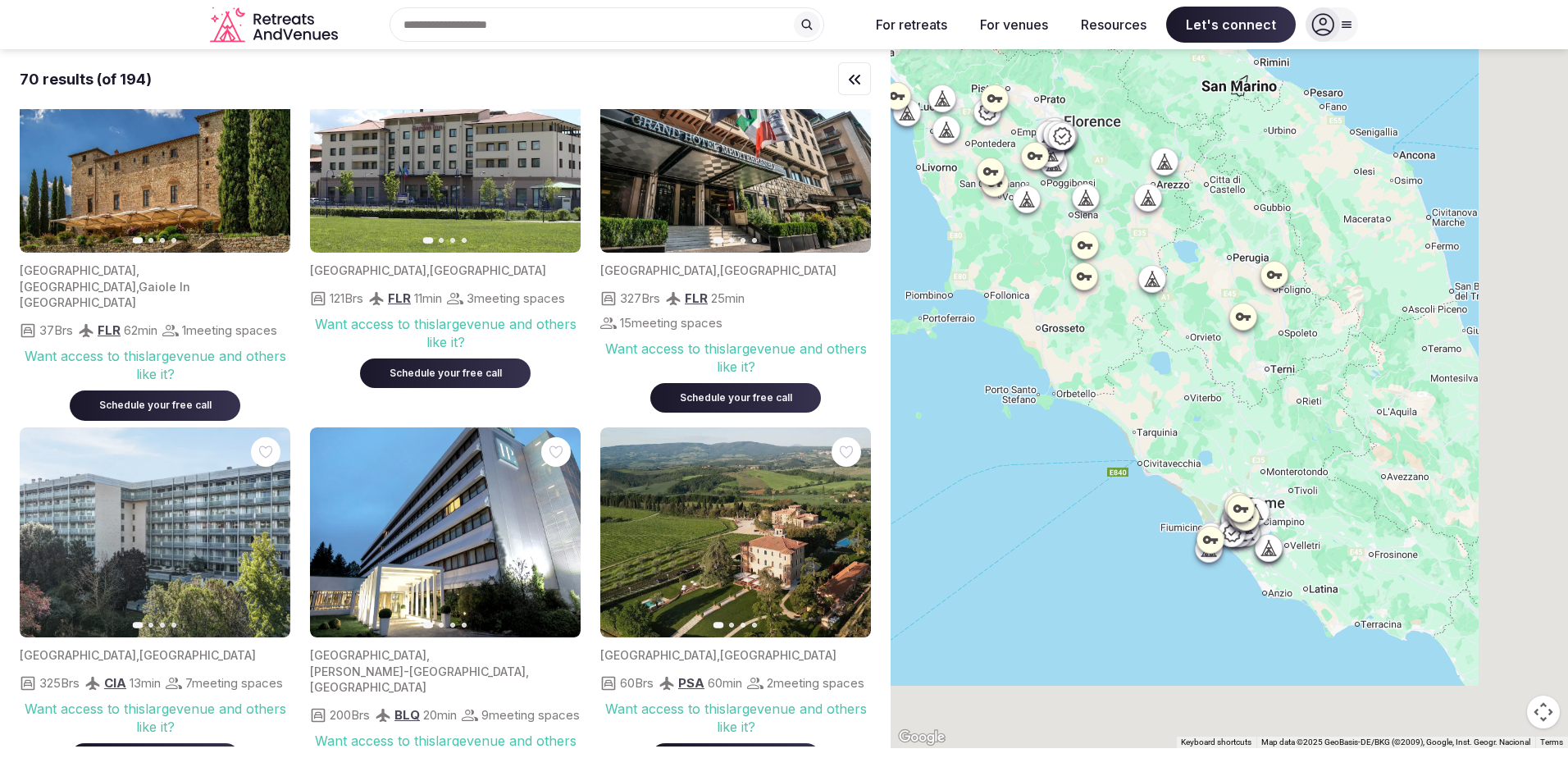
drag, startPoint x: 1454, startPoint y: 425, endPoint x: 1218, endPoint y: 233, distance: 304.2
click at [1218, 219] on div at bounding box center [1229, 399] width 677 height 699
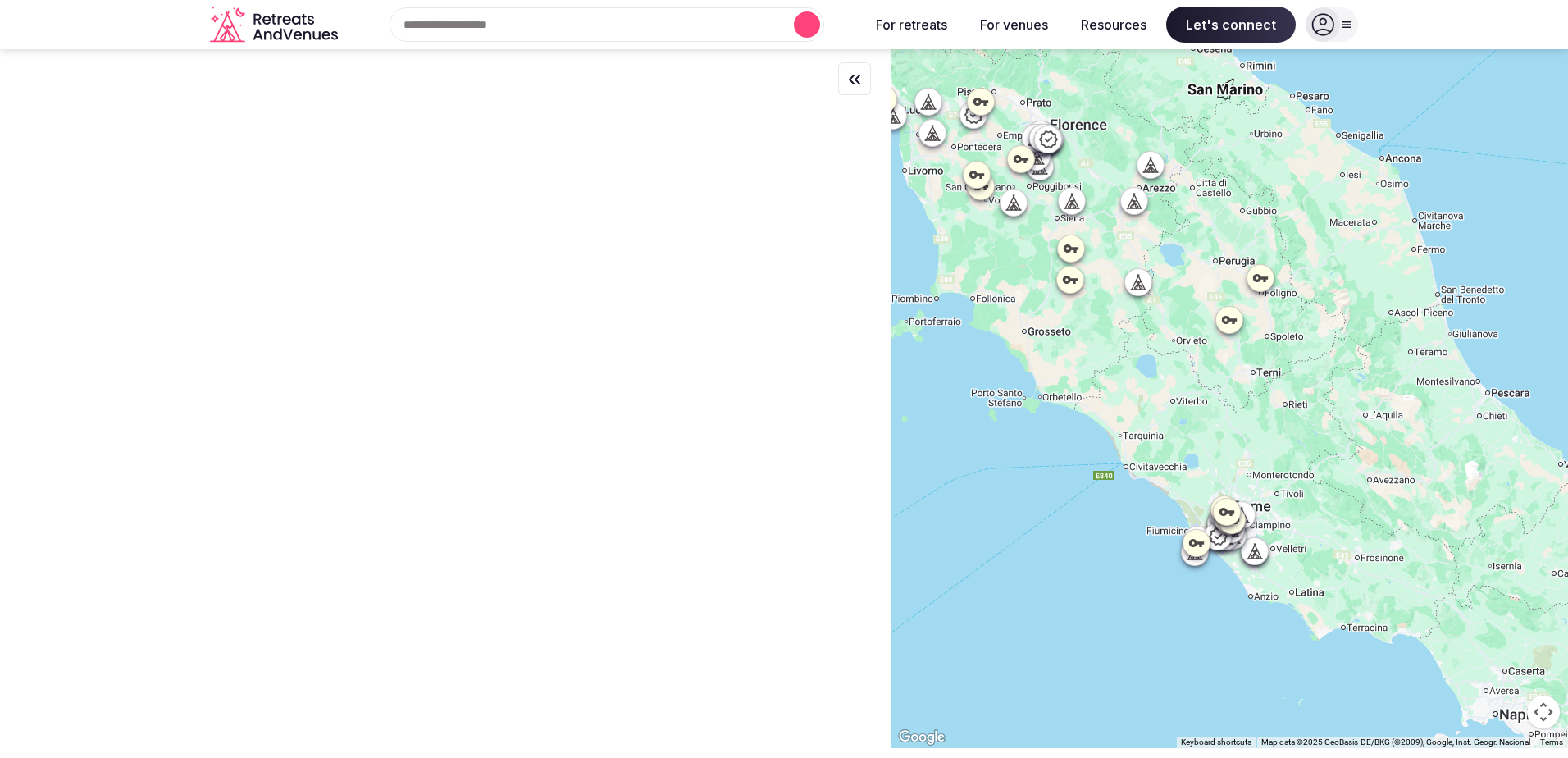
scroll to position [0, 0]
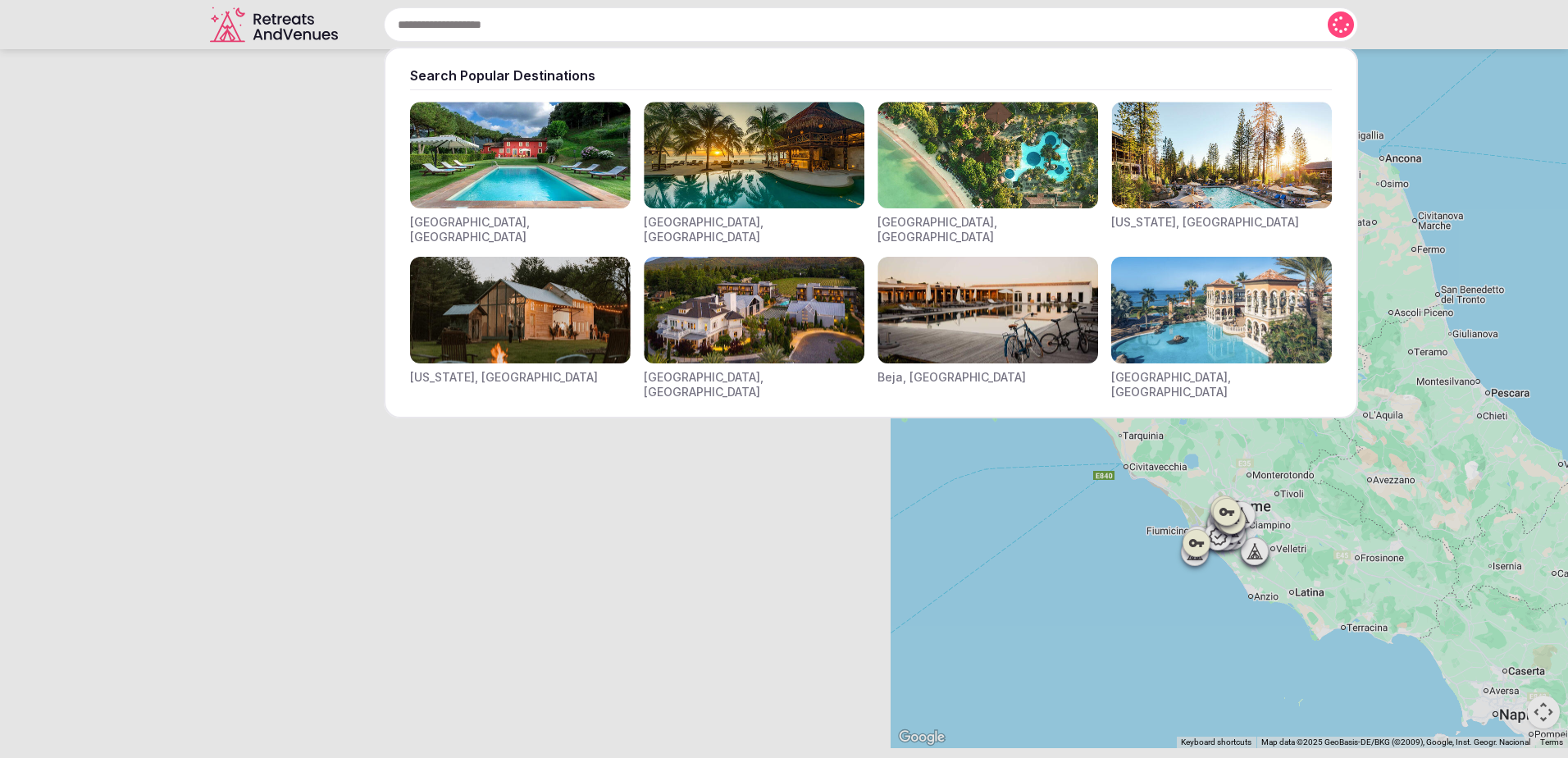
click at [676, 27] on input "text" at bounding box center [871, 24] width 974 height 35
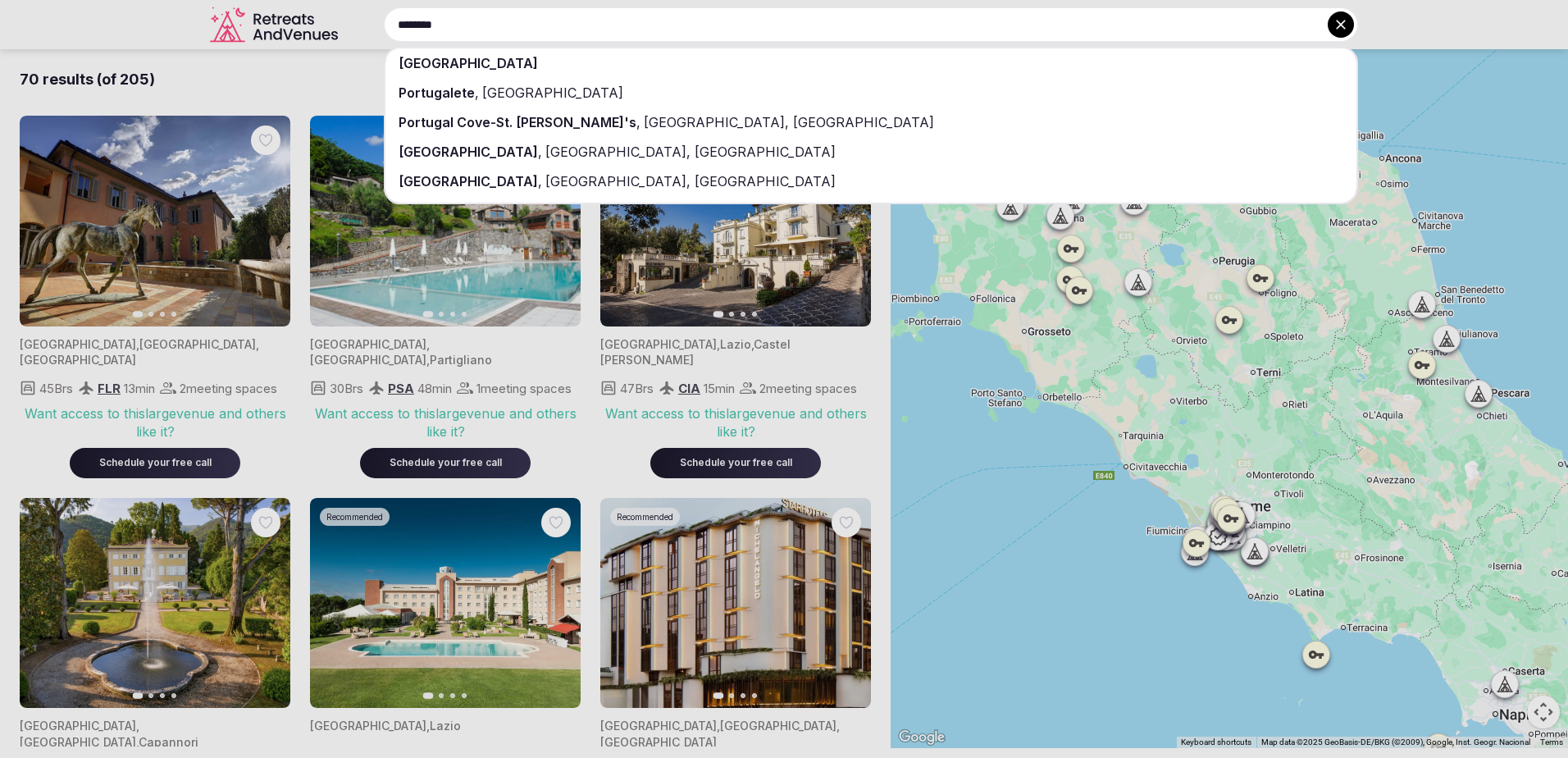
type input "********"
click at [670, 67] on div "[GEOGRAPHIC_DATA]" at bounding box center [871, 64] width 971 height 30
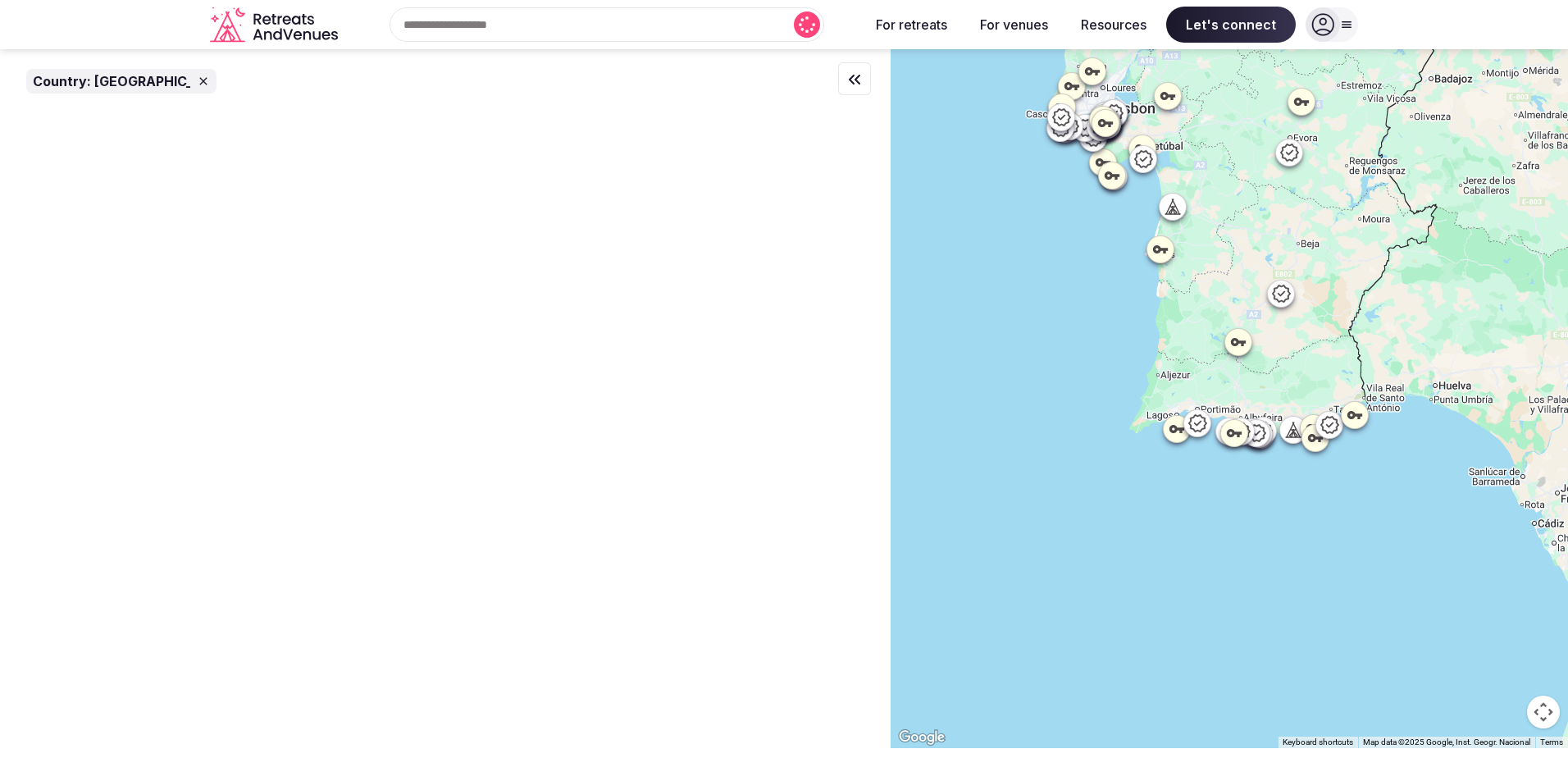
drag, startPoint x: 1472, startPoint y: 389, endPoint x: 1141, endPoint y: 367, distance: 331.7
click at [1141, 367] on div at bounding box center [1229, 399] width 677 height 699
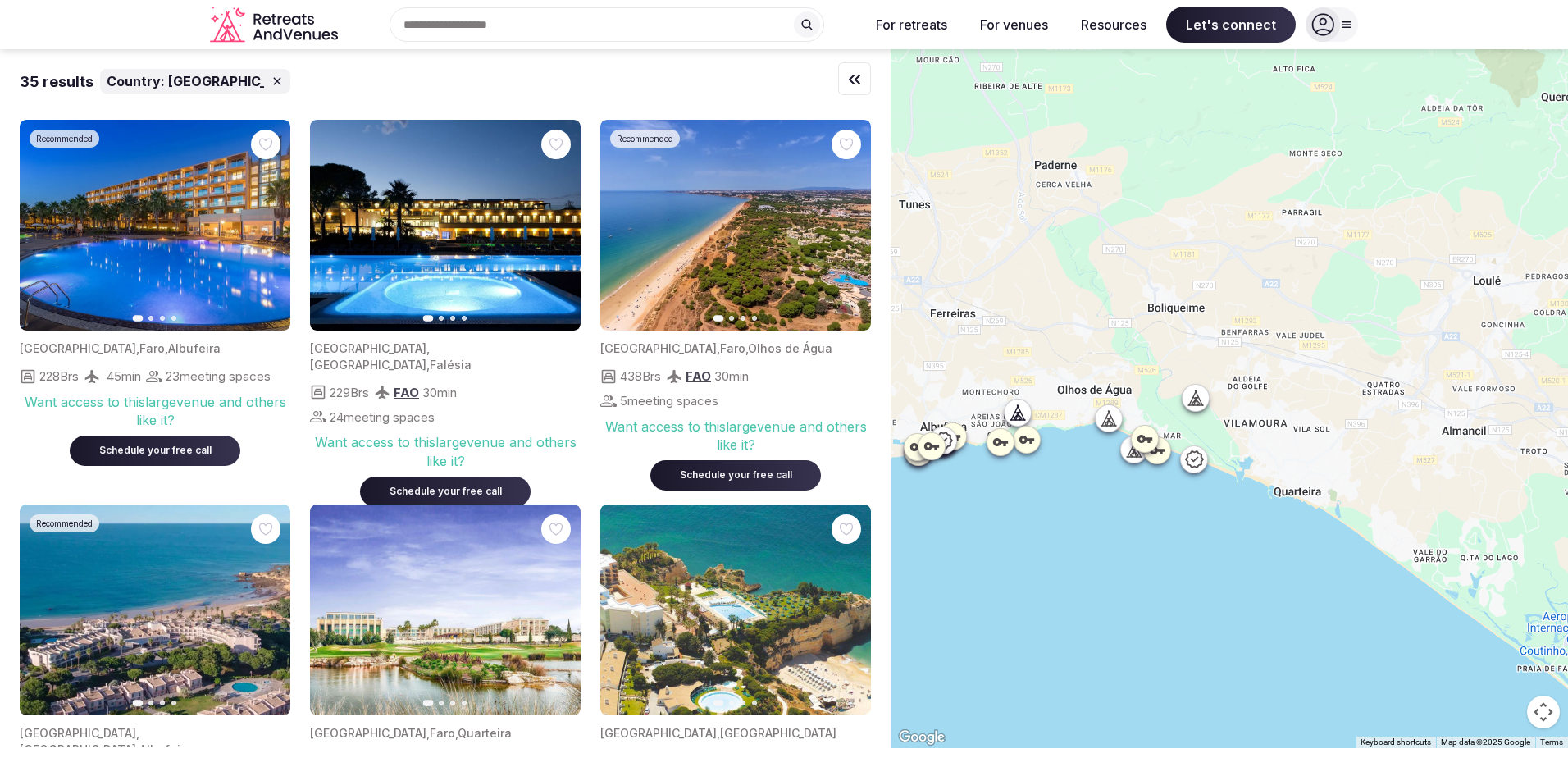
drag, startPoint x: 1472, startPoint y: 481, endPoint x: 1115, endPoint y: 472, distance: 357.1
click at [1115, 472] on div at bounding box center [1229, 399] width 677 height 699
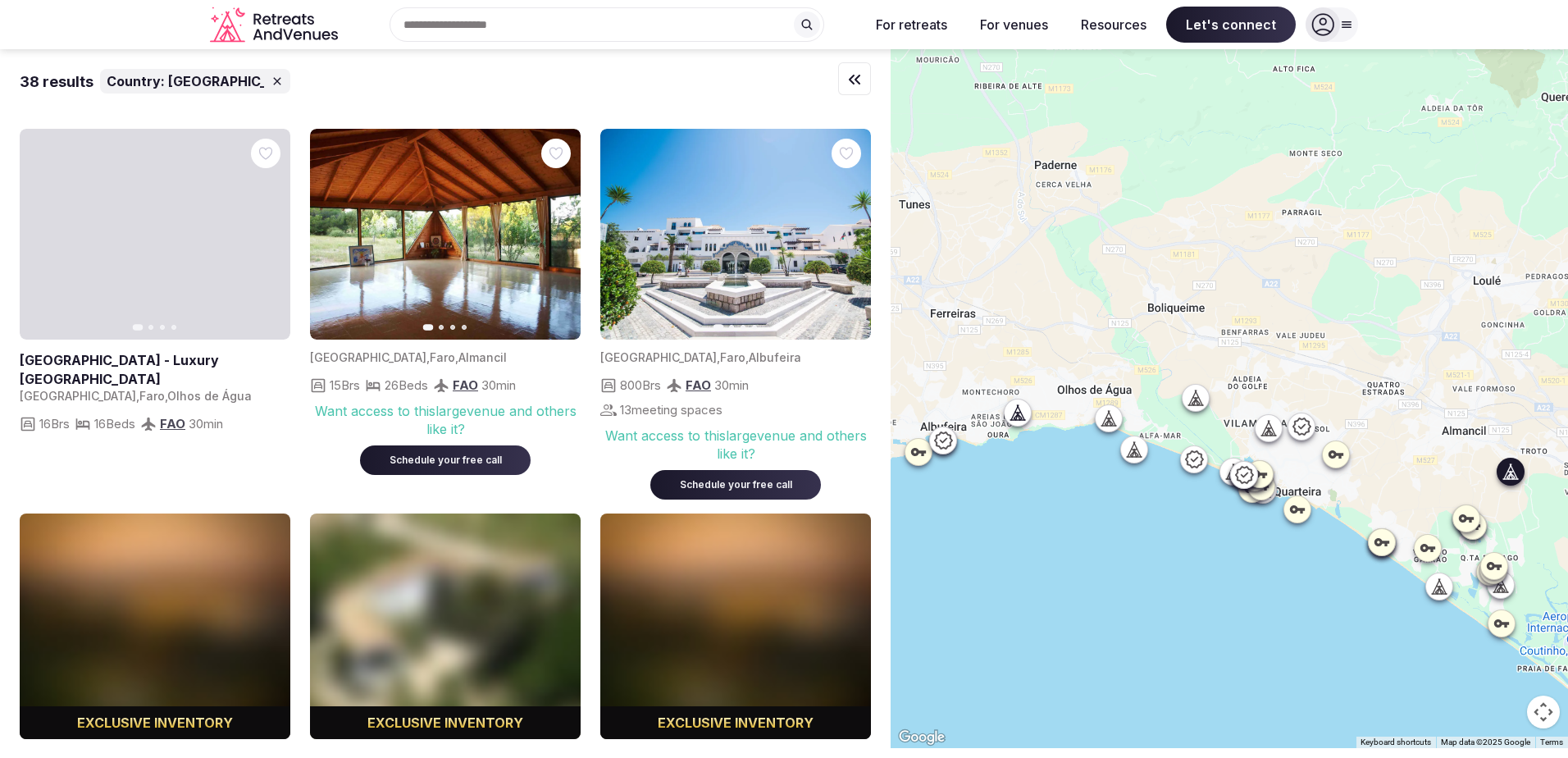
scroll to position [2133, 0]
